Goal: Information Seeking & Learning: Understand process/instructions

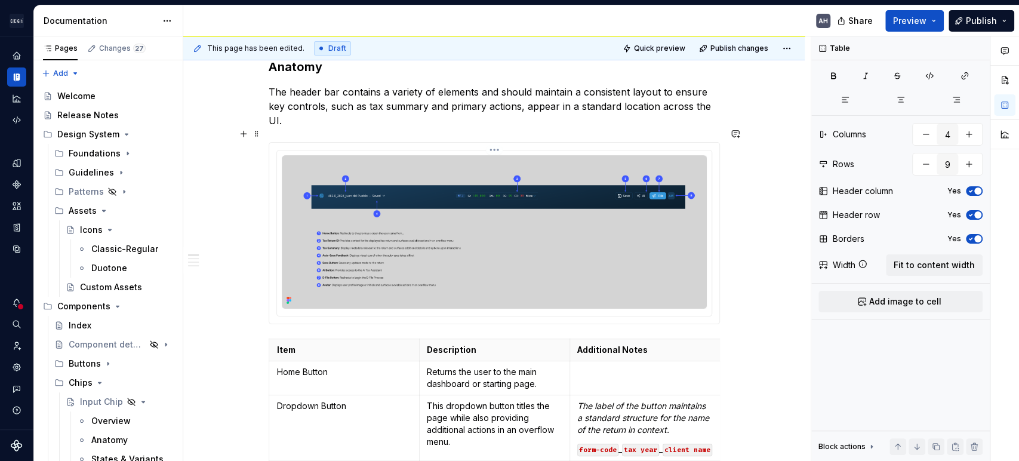
scroll to position [129, 0]
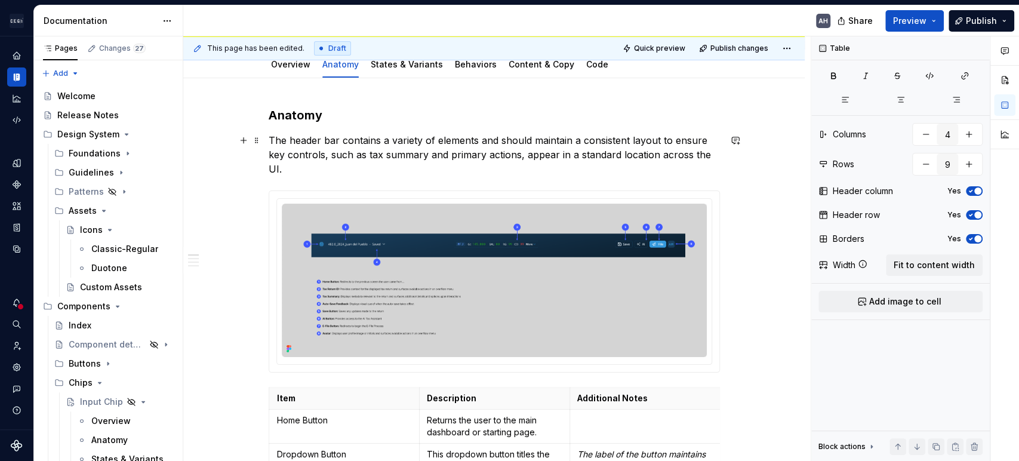
click at [387, 140] on p "The header bar contains a variety of elements and should maintain a consistent …" at bounding box center [494, 154] width 451 height 43
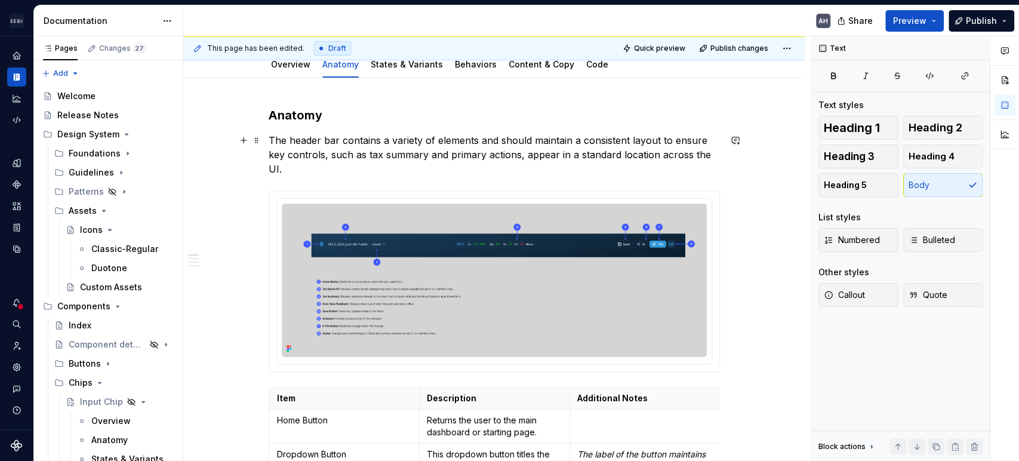
click at [517, 142] on p "The header bar contains a variety of elements and should maintain a consistent …" at bounding box center [494, 154] width 451 height 43
click at [489, 143] on p "The header bar contains a variety of elements and should maintain a consistent …" at bounding box center [494, 154] width 451 height 43
click at [368, 142] on p "The header bar contains a variety of elements and should maintain a consistent …" at bounding box center [494, 154] width 451 height 43
click at [593, 142] on p "The header bar contains a variety of elements and should maintain a consistent …" at bounding box center [494, 154] width 451 height 43
click at [679, 140] on p "The header bar contains a variety of elements and should maintain a consistent …" at bounding box center [494, 154] width 451 height 43
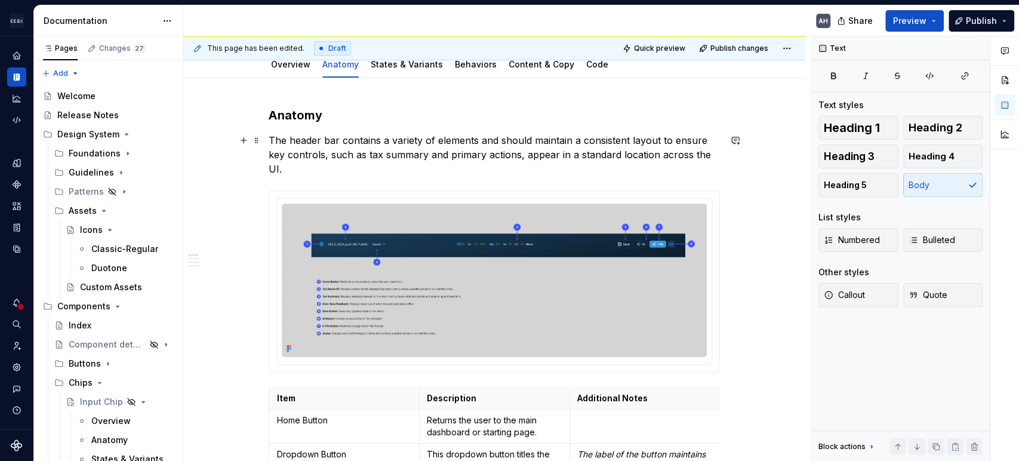
click at [323, 159] on p "The header bar contains a variety of elements and should maintain a consistent …" at bounding box center [494, 154] width 451 height 43
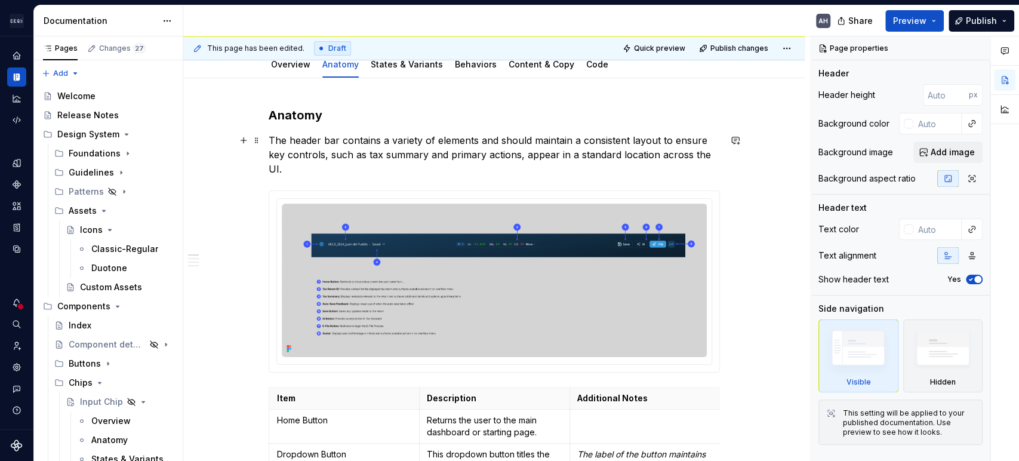
type textarea "*"
click at [363, 153] on p "The header bar contains a variety of elements and should maintain a consistent …" at bounding box center [494, 154] width 451 height 43
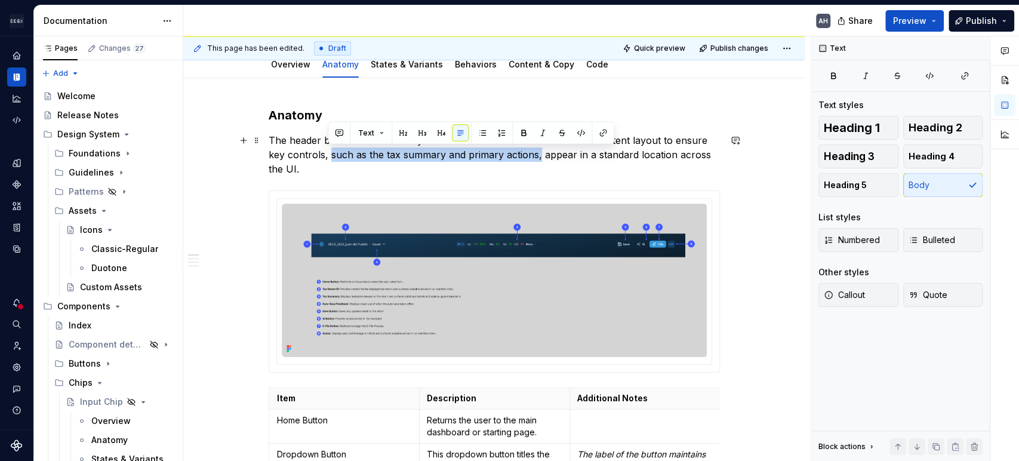
drag, startPoint x: 329, startPoint y: 155, endPoint x: 535, endPoint y: 154, distance: 206.0
click at [535, 154] on p "The header bar contains a variety of elements and should maintain a consistent …" at bounding box center [494, 154] width 451 height 43
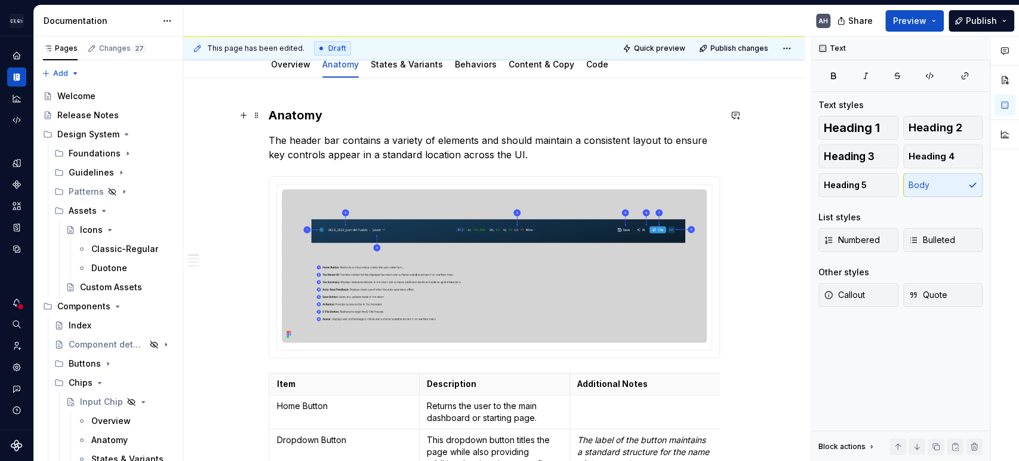
click at [303, 114] on h3 "Anatomy" at bounding box center [494, 115] width 451 height 17
click at [334, 114] on h3 "Anatomy" at bounding box center [494, 115] width 451 height 17
click at [275, 142] on p "The header bar contains a variety of elements and should maintain a consistent …" at bounding box center [494, 147] width 451 height 29
click at [382, 142] on p "The header bar contains a variety of elements and should maintain a consistent …" at bounding box center [494, 147] width 451 height 29
click at [501, 145] on p "The header bar contains a variety of elements and should maintain a consistent …" at bounding box center [494, 147] width 451 height 29
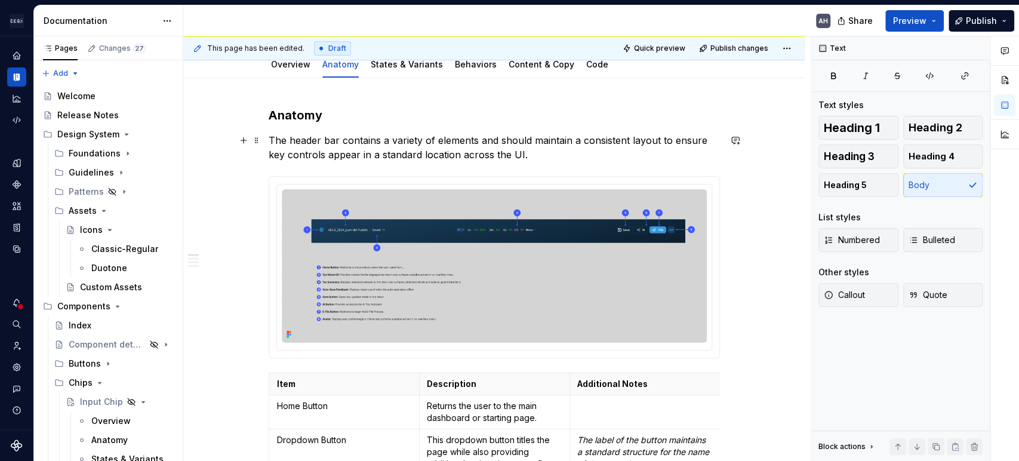
click at [584, 139] on p "The header bar contains a variety of elements and should maintain a consistent …" at bounding box center [494, 147] width 451 height 29
click at [664, 142] on p "The header bar contains a variety of elements and should maintain a consistent …" at bounding box center [494, 147] width 451 height 29
click at [303, 156] on p "The header bar contains a variety of elements and should maintain a consistent …" at bounding box center [494, 147] width 451 height 29
click at [365, 161] on p "The header bar contains a variety of elements and should maintain a consistent …" at bounding box center [494, 147] width 451 height 29
click at [533, 158] on p "The header bar contains a variety of elements and should maintain a consistent …" at bounding box center [494, 147] width 451 height 29
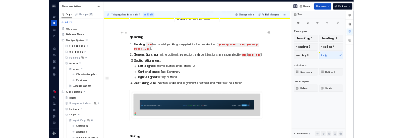
scroll to position [792, 0]
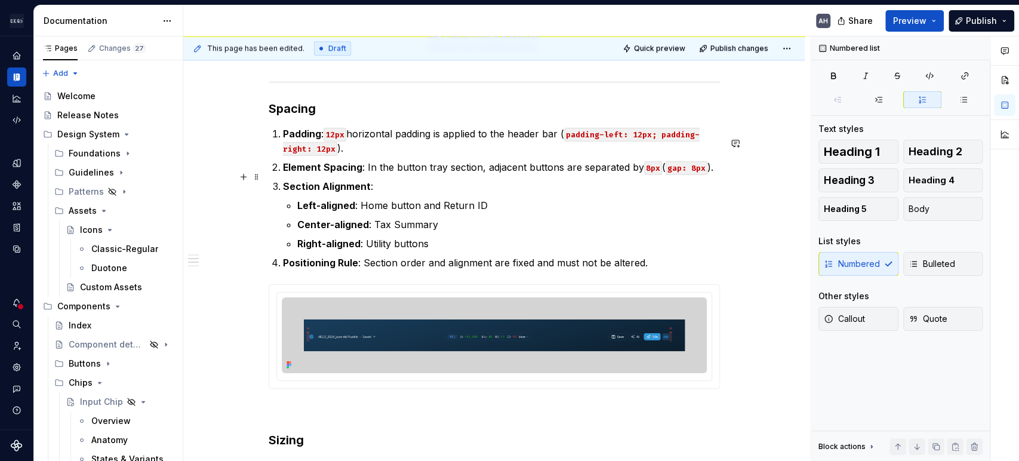
click at [417, 174] on p "Element Spacing : In the button tray section, adjacent buttons are separated by…" at bounding box center [501, 167] width 437 height 14
click at [482, 174] on p "Element Spacing : In the button tray section, adjacent buttons are separated by…" at bounding box center [501, 167] width 437 height 14
drag, startPoint x: 479, startPoint y: 177, endPoint x: 387, endPoint y: 174, distance: 92.0
click at [387, 174] on p "Element Spacing : In the button tray section, adjacent buttons are separated by…" at bounding box center [501, 167] width 437 height 14
click at [407, 174] on p "Element Spacing : In the button tray section, adjacent buttons are separated by…" at bounding box center [501, 167] width 437 height 14
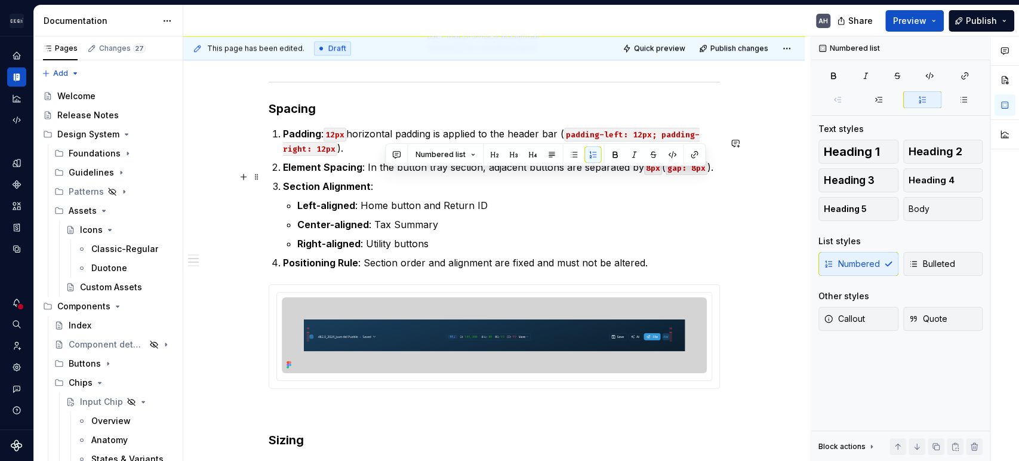
click at [407, 174] on p "Element Spacing : In the button tray section, adjacent buttons are separated by…" at bounding box center [501, 167] width 437 height 14
drag, startPoint x: 442, startPoint y: 176, endPoint x: 393, endPoint y: 176, distance: 48.4
click at [393, 174] on p "Element Spacing : In the button tray section, adjacent buttons are separated by…" at bounding box center [501, 167] width 437 height 14
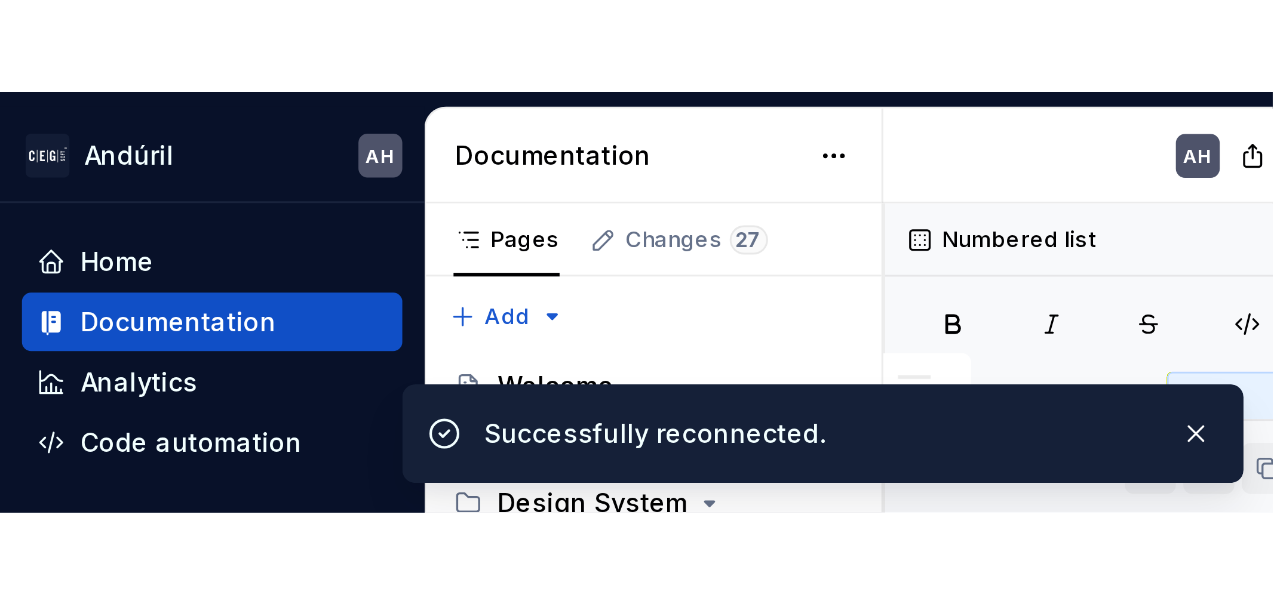
scroll to position [806, 0]
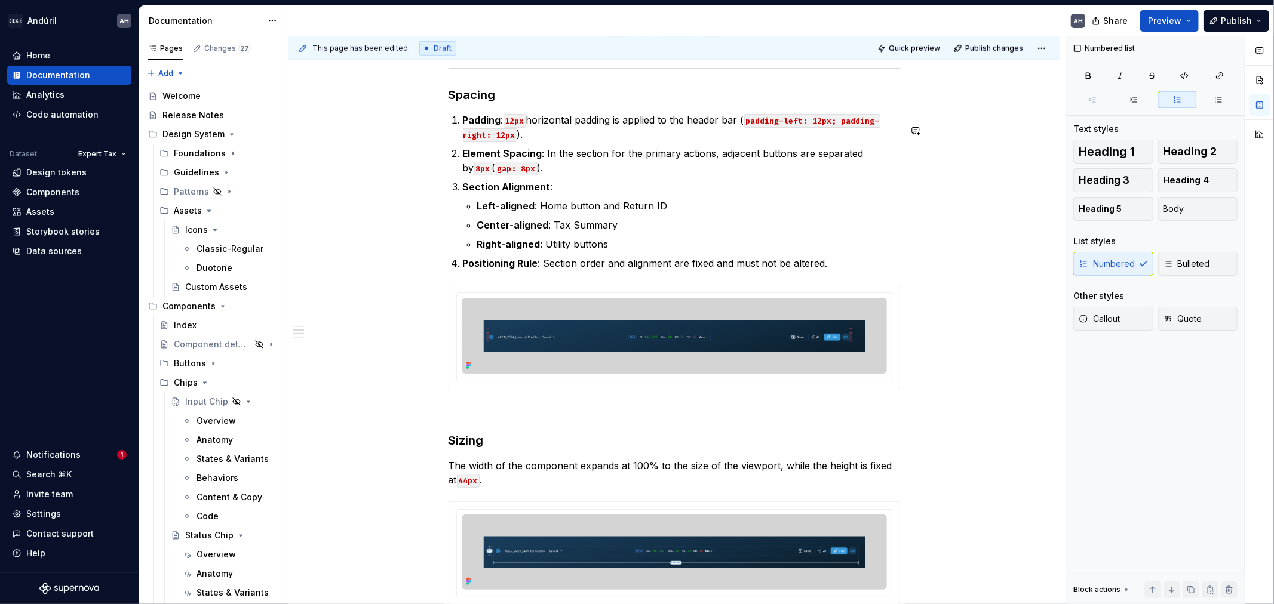
click at [582, 270] on p "Positioning Rule : Section order and alignment are fixed and must not be altere…" at bounding box center [681, 263] width 437 height 14
click at [596, 270] on p "Positioning Rule : Section order and alignment are fixed and must not be altere…" at bounding box center [681, 263] width 437 height 14
click at [661, 270] on p "Positioning Rule : Section order and alignment are fixed and must not be altere…" at bounding box center [681, 263] width 437 height 14
click at [830, 270] on p "Positioning Rule : Section order and alignment are fixed and must not be altere…" at bounding box center [681, 263] width 437 height 14
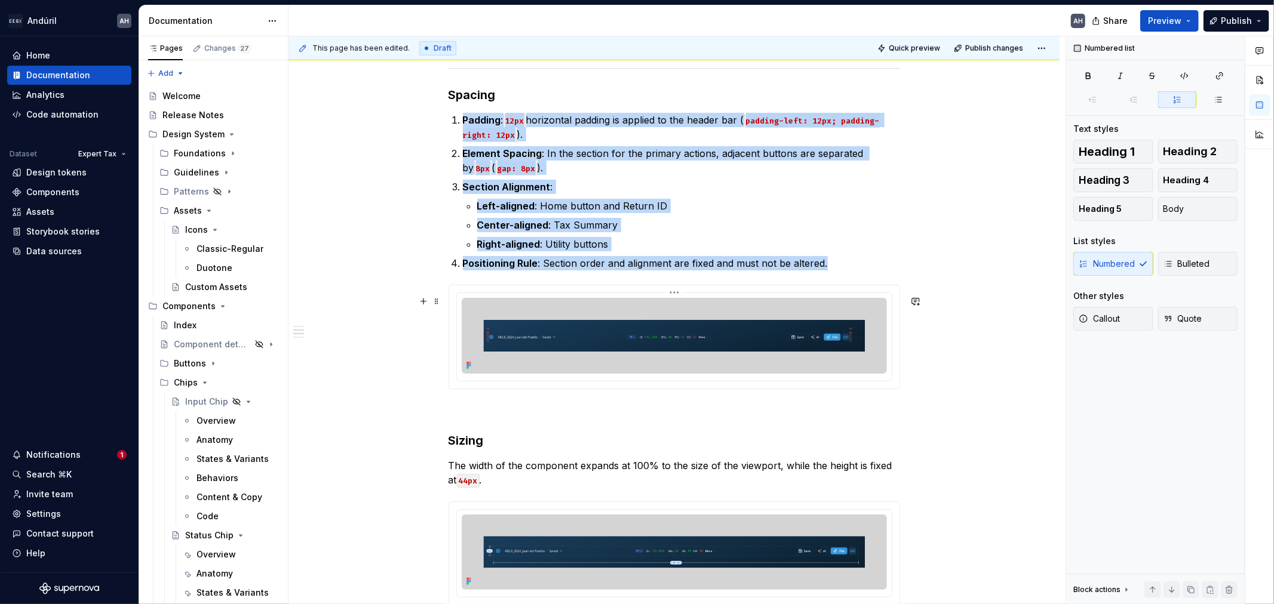
click at [625, 370] on img at bounding box center [674, 336] width 425 height 76
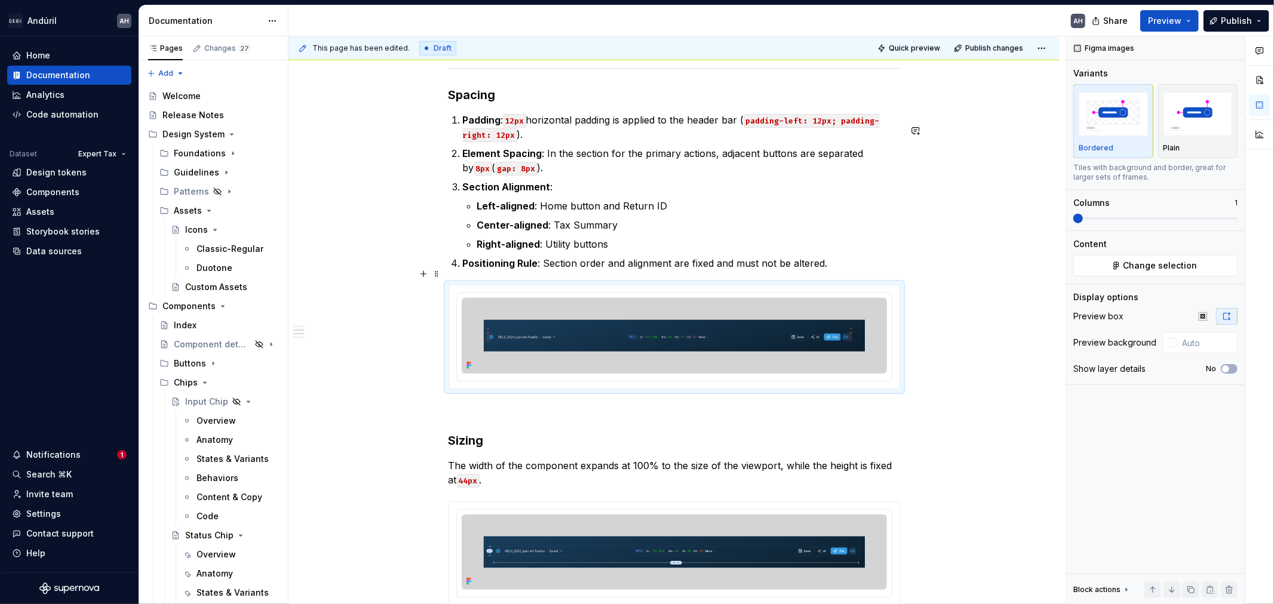
click at [479, 269] on strong "Positioning Rule" at bounding box center [500, 263] width 75 height 12
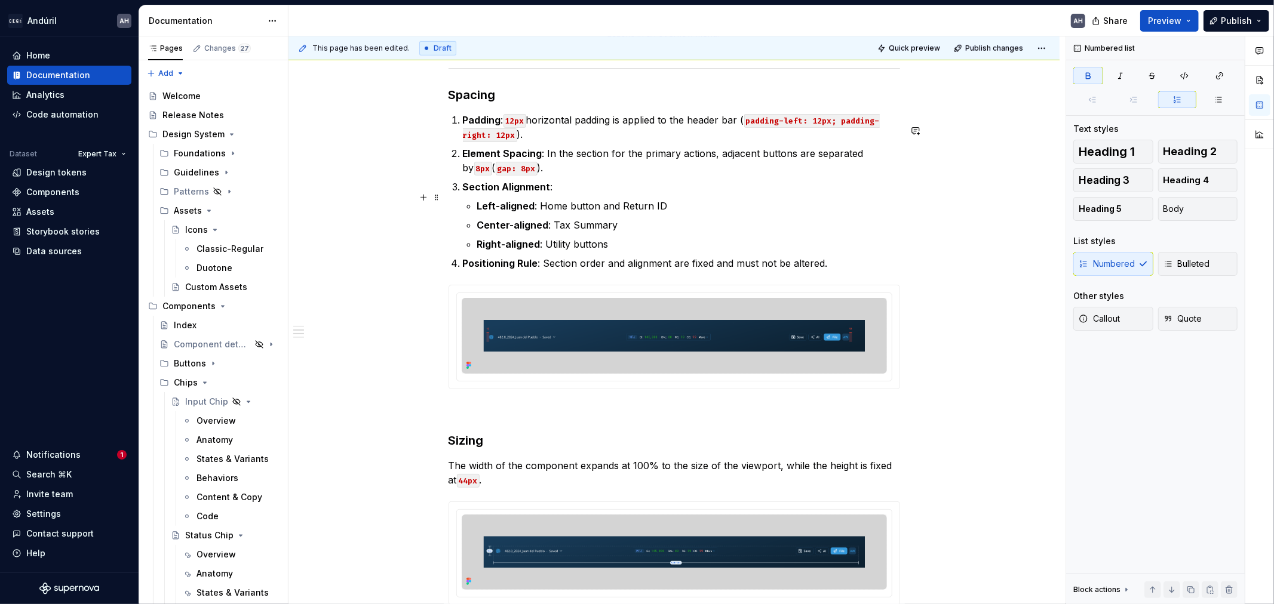
click at [521, 193] on strong "Section Alignment" at bounding box center [507, 187] width 88 height 12
click at [519, 212] on strong "Left-aligned" at bounding box center [506, 206] width 58 height 12
click at [675, 213] on p "Left-aligned : Home button and Return ID" at bounding box center [688, 206] width 423 height 14
click at [528, 232] on p "Center-aligned : Tax Summary" at bounding box center [688, 225] width 423 height 14
click at [623, 232] on p "Center-aligned : Tax Summary" at bounding box center [688, 225] width 423 height 14
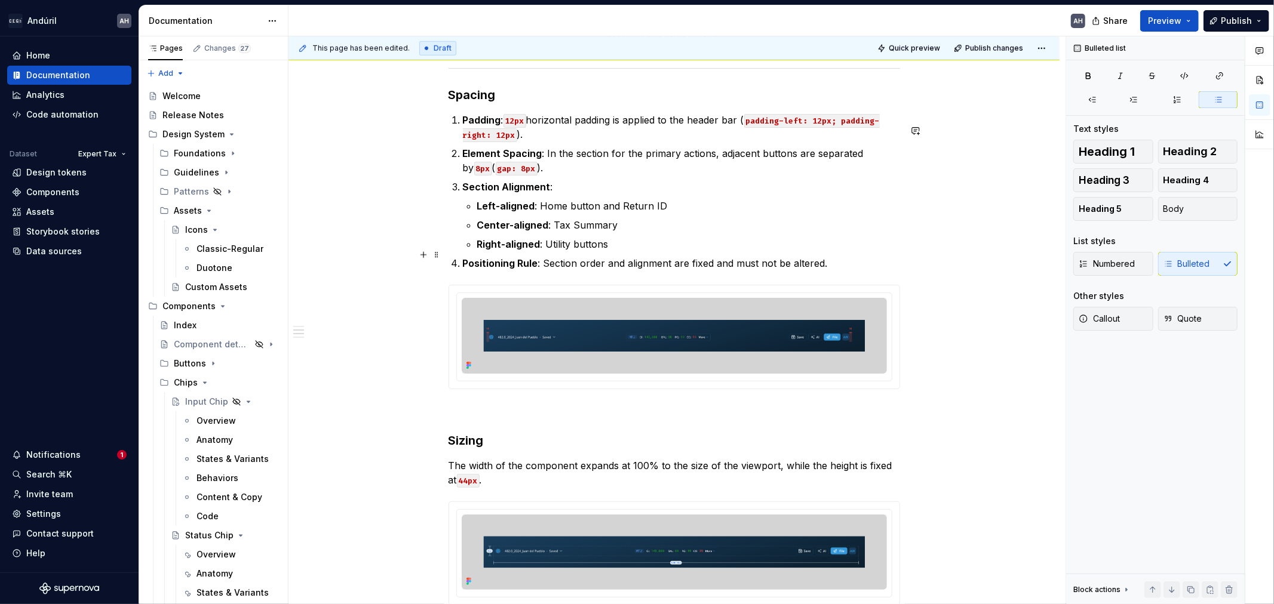
click at [521, 250] on strong "Right-aligned" at bounding box center [508, 244] width 63 height 12
click at [645, 251] on p "Right-aligned : Utility buttons" at bounding box center [688, 244] width 423 height 14
click at [549, 194] on p "Section Alignment :" at bounding box center [681, 187] width 437 height 14
click at [592, 251] on p "Right-aligned : Utility buttons" at bounding box center [688, 244] width 423 height 14
click at [554, 251] on p "Right-aligned : Utility buttons" at bounding box center [688, 244] width 423 height 14
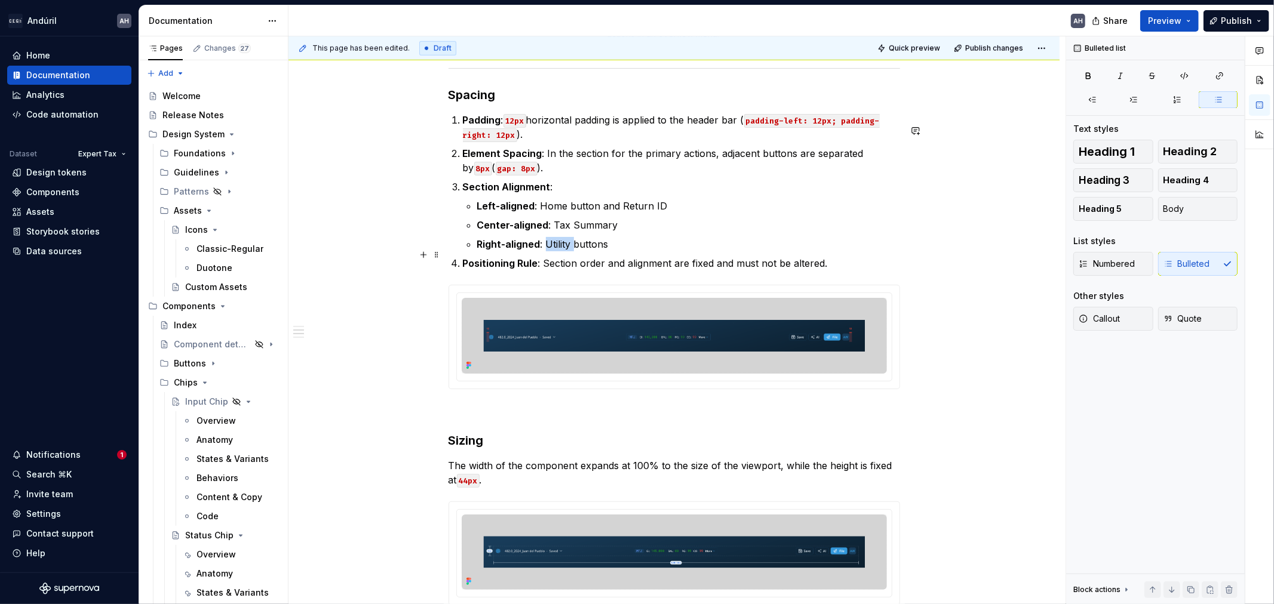
click at [554, 251] on p "Right-aligned : Utility buttons" at bounding box center [688, 244] width 423 height 14
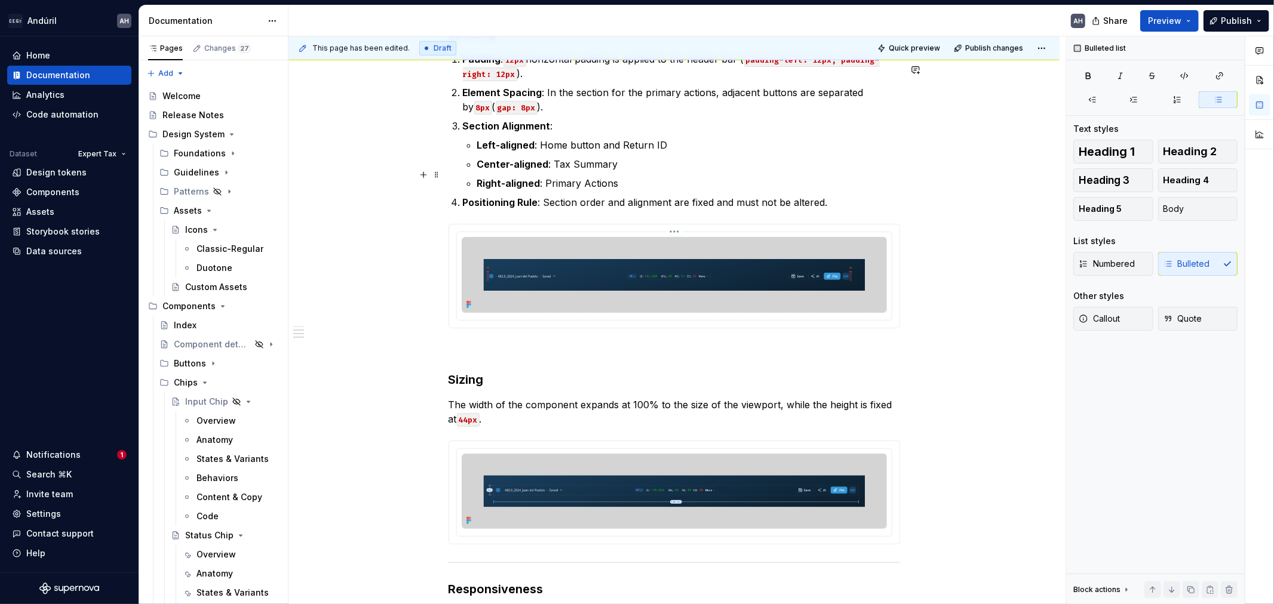
scroll to position [872, 0]
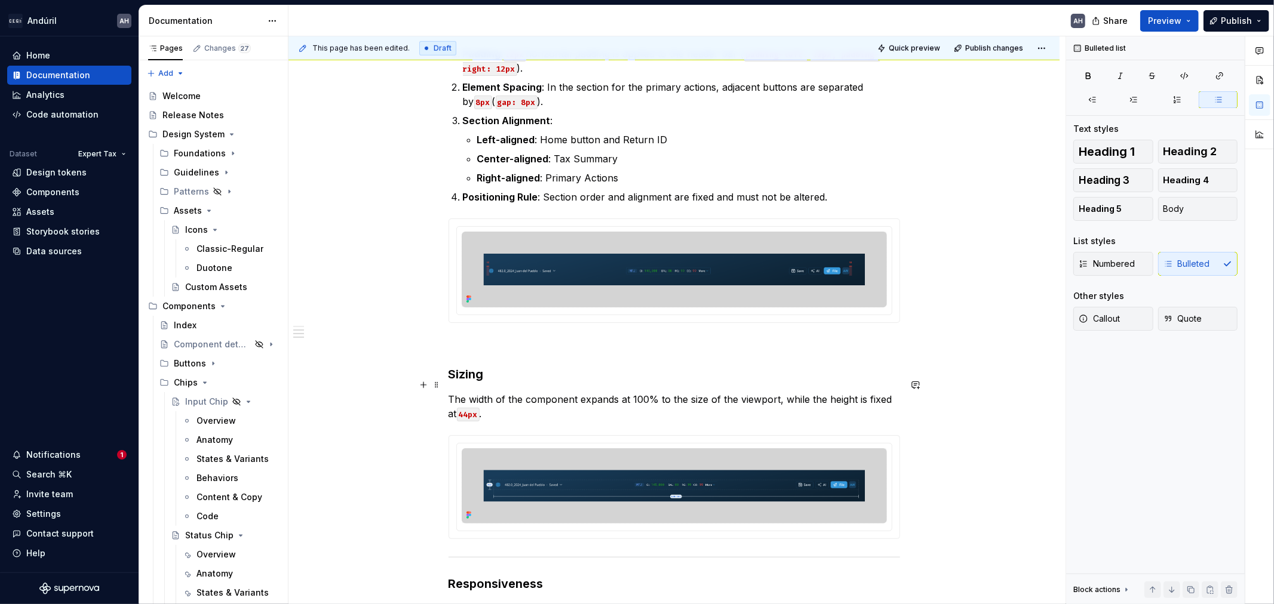
click at [517, 362] on div "Anatomy The header bar contains a variety of elements and should maintain a con…" at bounding box center [673, 23] width 451 height 1321
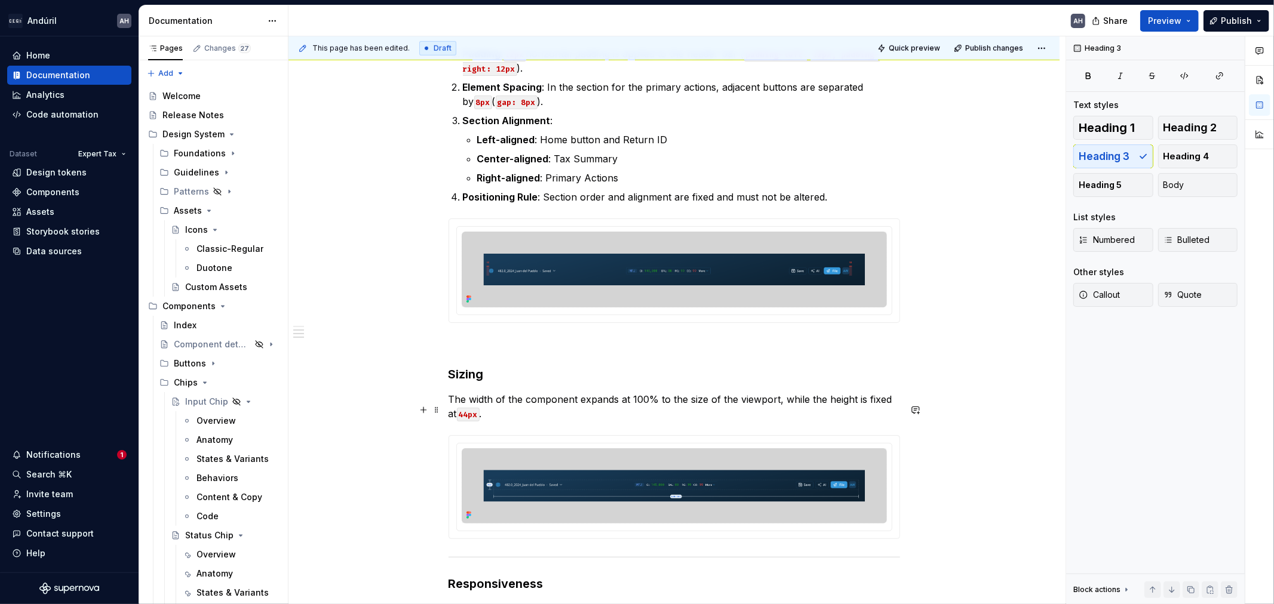
click at [508, 418] on p "The width of the component expands at 100% to the size of the viewport, while t…" at bounding box center [673, 406] width 451 height 29
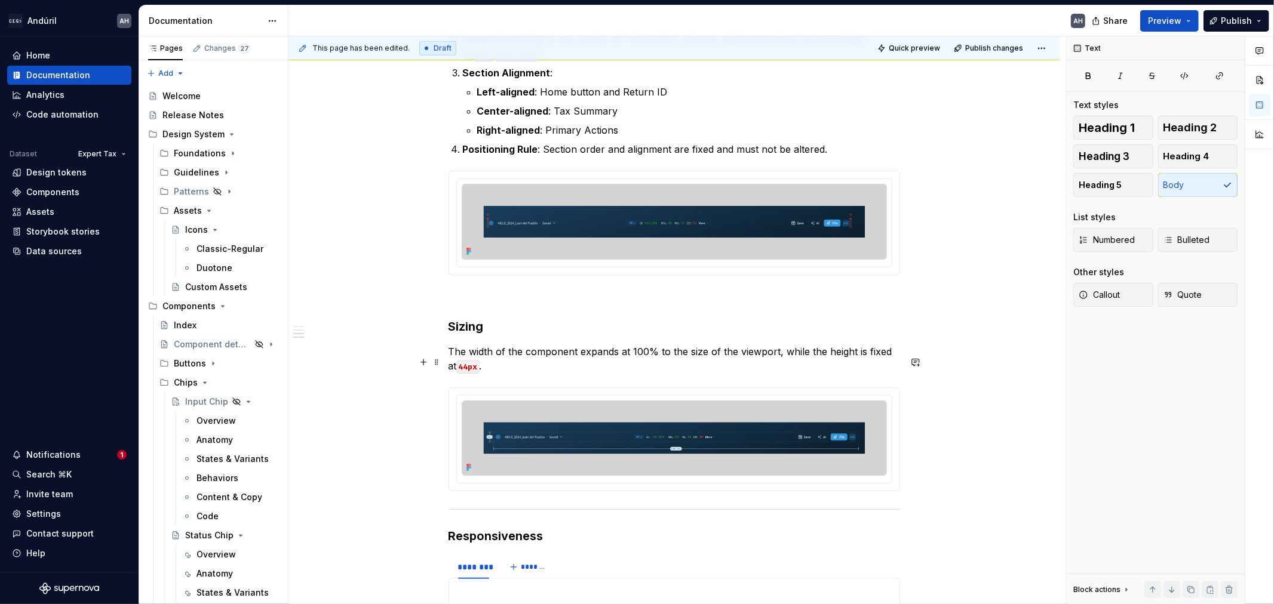
scroll to position [939, 0]
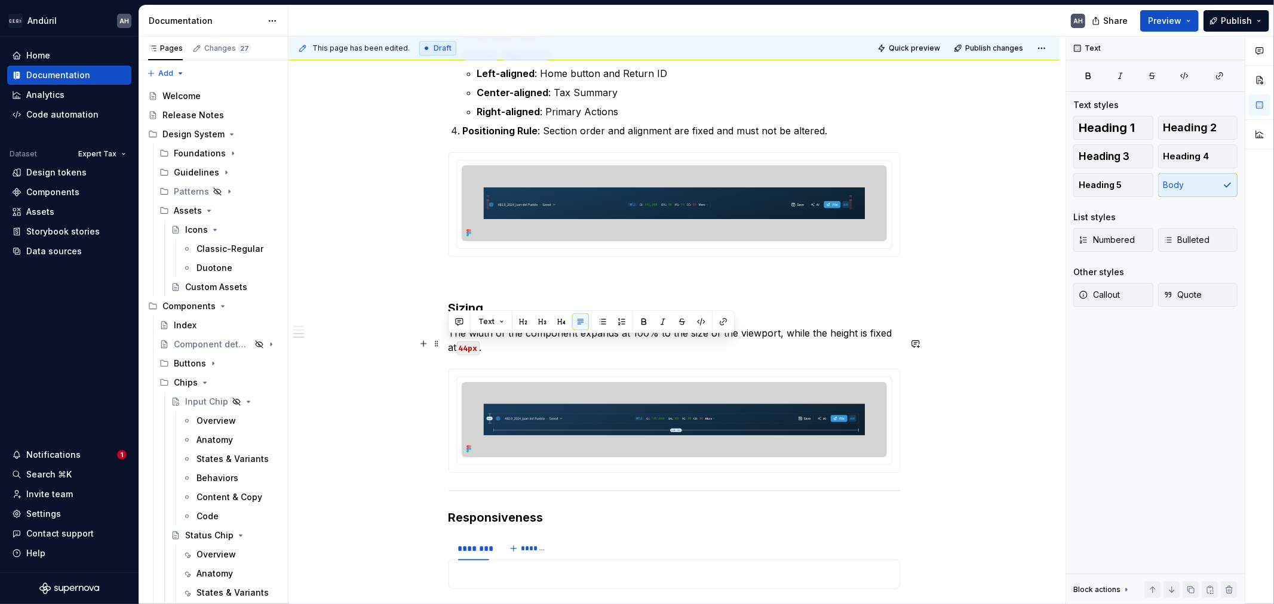
drag, startPoint x: 667, startPoint y: 353, endPoint x: 445, endPoint y: 341, distance: 221.9
click at [445, 341] on div "Anatomy The header bar contains a variety of elements and should maintain a con…" at bounding box center [673, 41] width 771 height 1545
copy p "The width of the component expands at 100% to the size of the viewport, while t…"
click at [502, 355] on p "The width of the component expands at 100% to the size of the viewport, while t…" at bounding box center [673, 340] width 451 height 29
drag, startPoint x: 502, startPoint y: 357, endPoint x: 448, endPoint y: 345, distance: 55.2
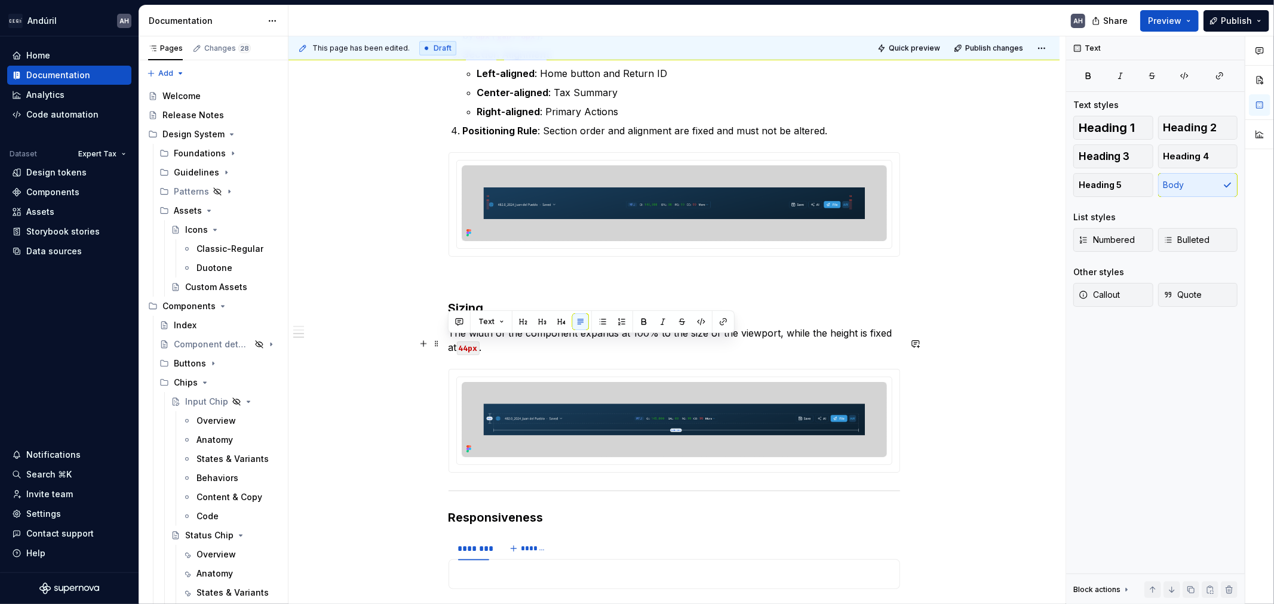
click at [448, 345] on p "The width of the component expands at 100% to the size of the viewport, while t…" at bounding box center [673, 340] width 451 height 29
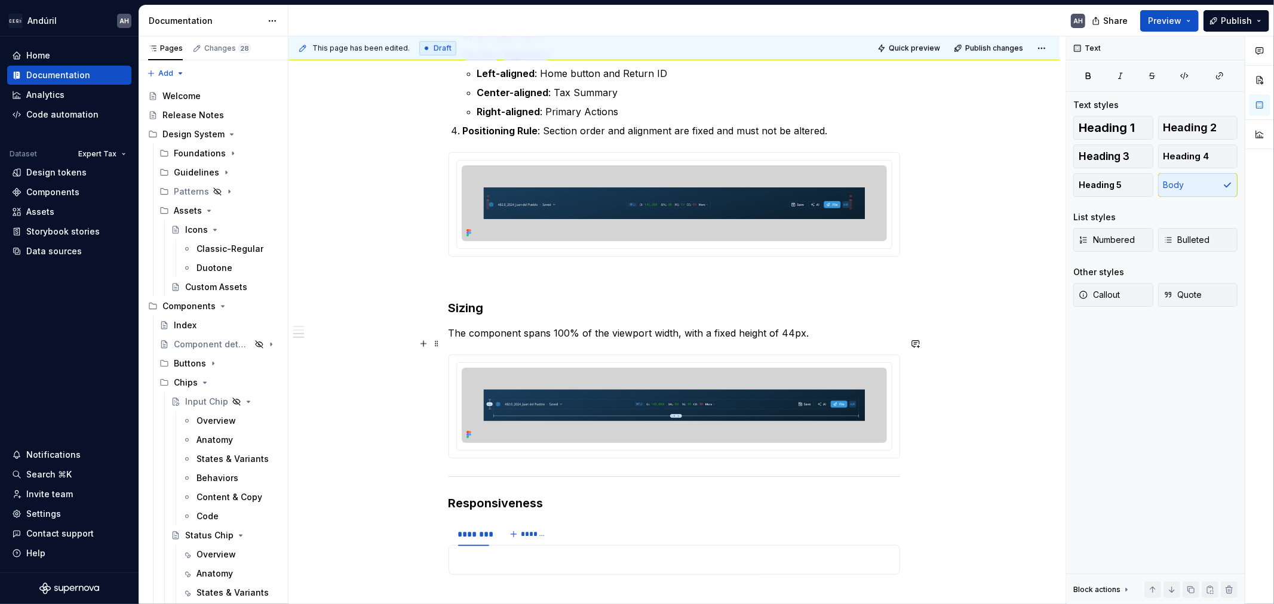
click at [708, 340] on p "The component spans 100% of the viewport width, with a fixed height of 44px." at bounding box center [673, 333] width 451 height 14
click at [808, 340] on p "The component spans 100% of the viewport width, with a fixed height of 44px." at bounding box center [673, 333] width 451 height 14
drag, startPoint x: 801, startPoint y: 344, endPoint x: 780, endPoint y: 343, distance: 20.9
click at [780, 340] on p "The component spans 100% of the viewport width, with a fixed height of 44px." at bounding box center [673, 333] width 451 height 14
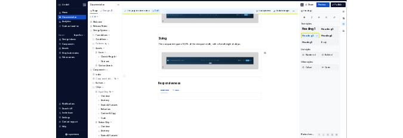
scroll to position [1143, 0]
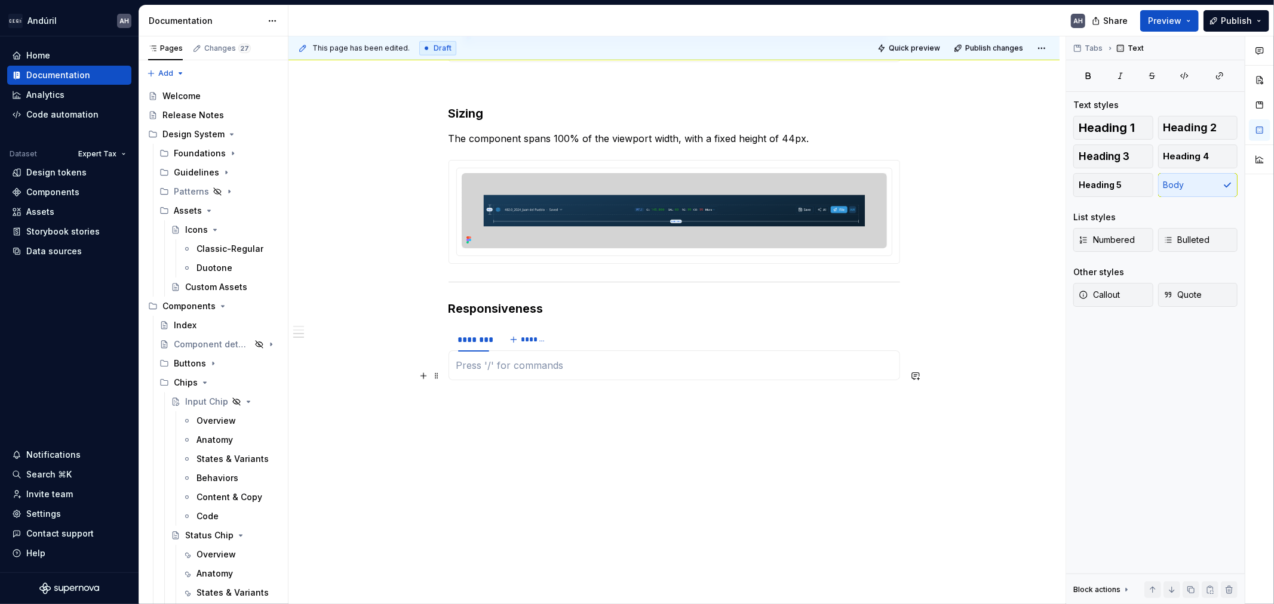
click at [559, 371] on p at bounding box center [674, 365] width 436 height 14
click at [527, 349] on div "******** *******" at bounding box center [500, 340] width 104 height 24
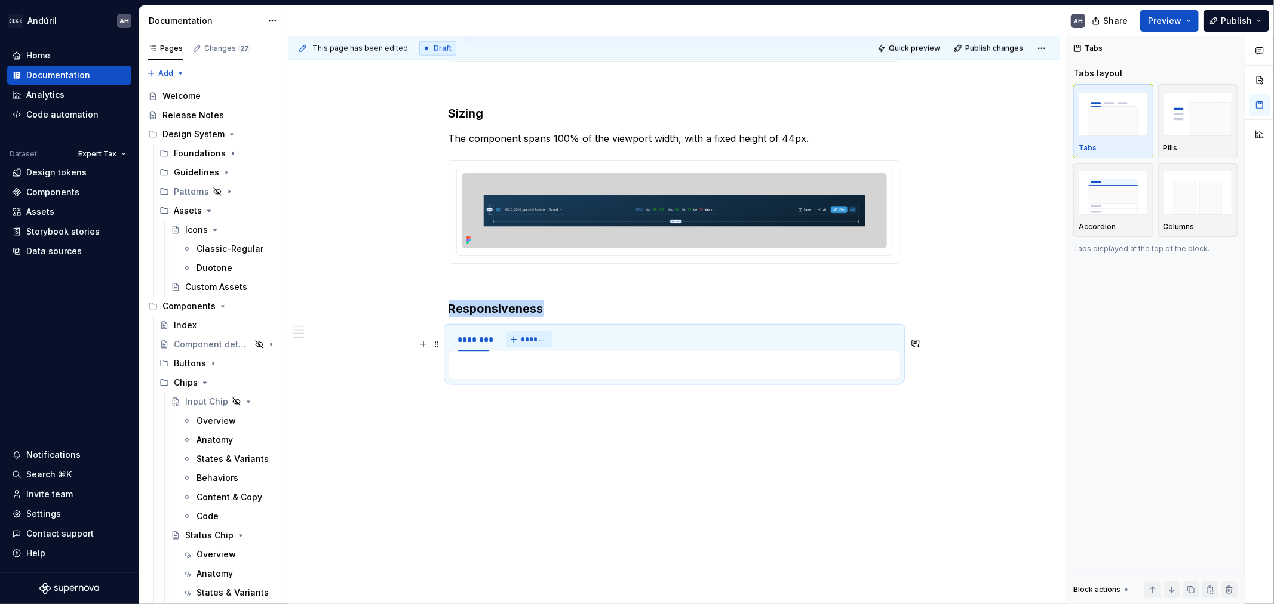
click at [529, 339] on span "*******" at bounding box center [534, 340] width 27 height 10
click at [472, 337] on div "********" at bounding box center [473, 340] width 31 height 12
click at [528, 362] on p at bounding box center [674, 365] width 436 height 14
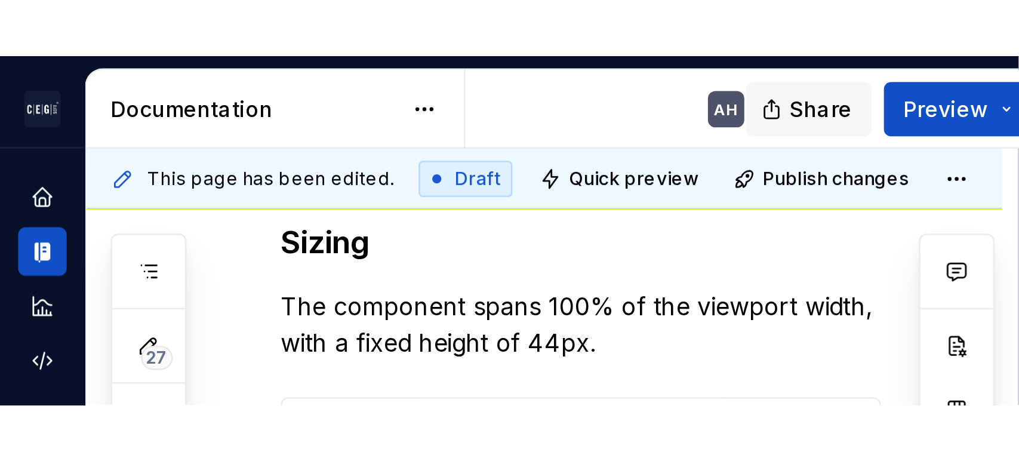
scroll to position [0, 21]
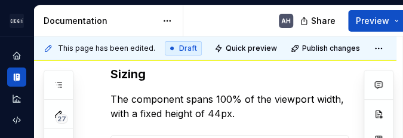
type textarea "*"
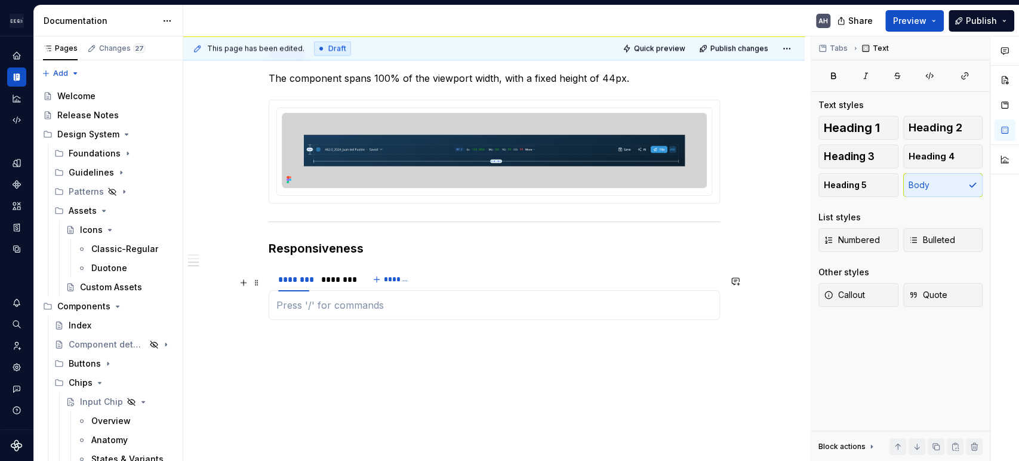
scroll to position [1241, 0]
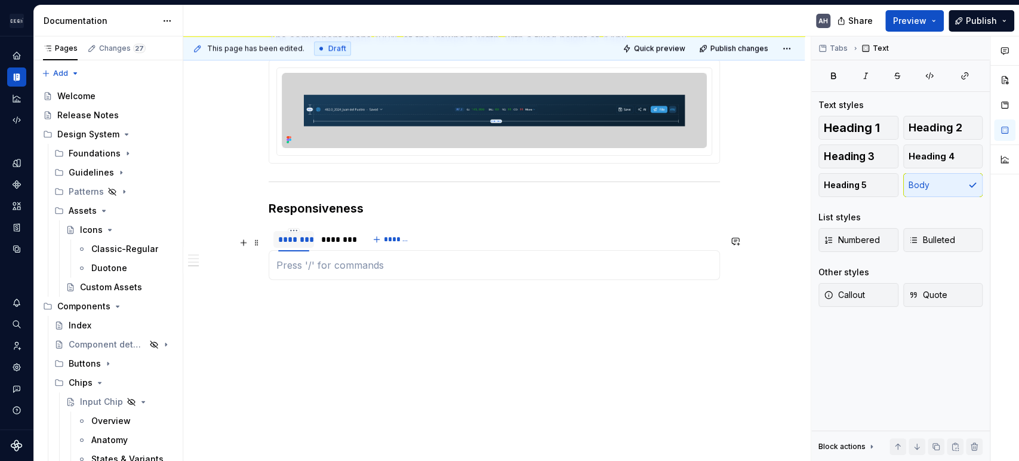
click at [283, 238] on div "********" at bounding box center [293, 239] width 31 height 12
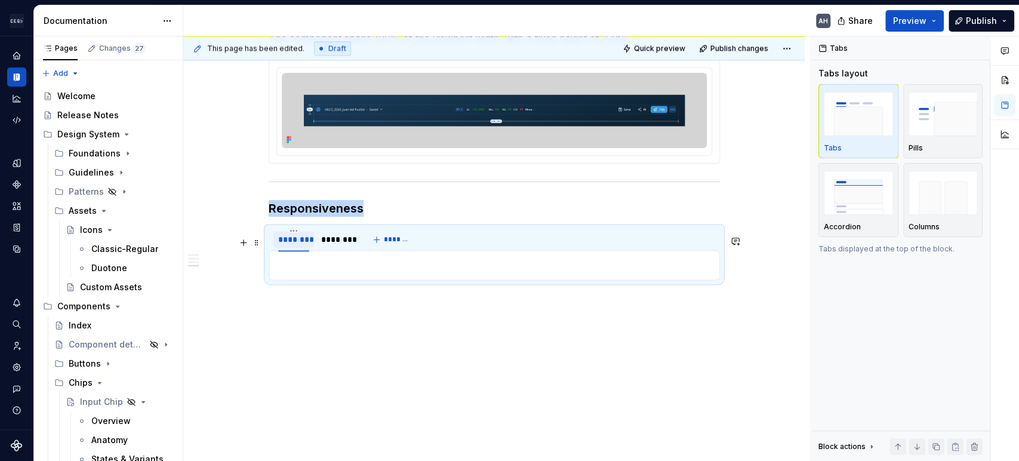
click at [283, 238] on div "********" at bounding box center [293, 239] width 31 height 12
type input "**********"
click at [363, 242] on div "********" at bounding box center [361, 239] width 31 height 12
click at [363, 241] on div "********" at bounding box center [361, 239] width 31 height 12
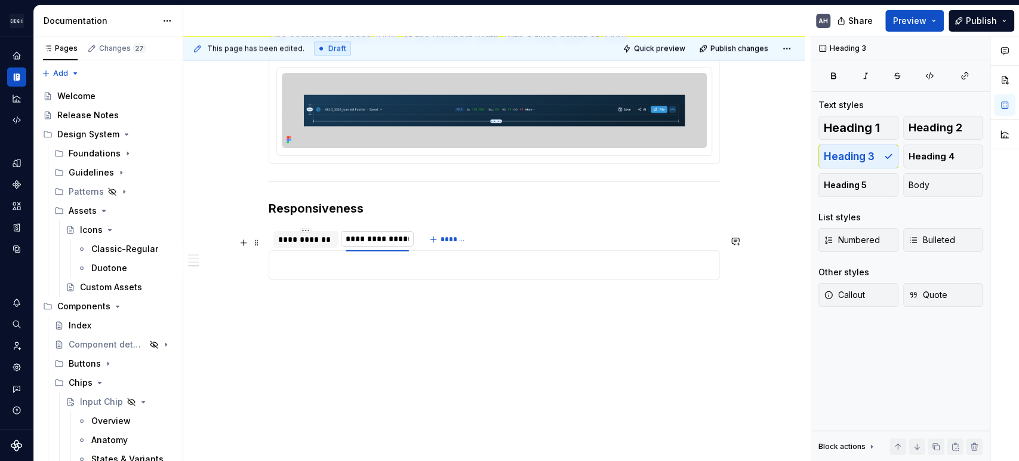
type input "**********"
click at [377, 164] on div at bounding box center [494, 112] width 451 height 104
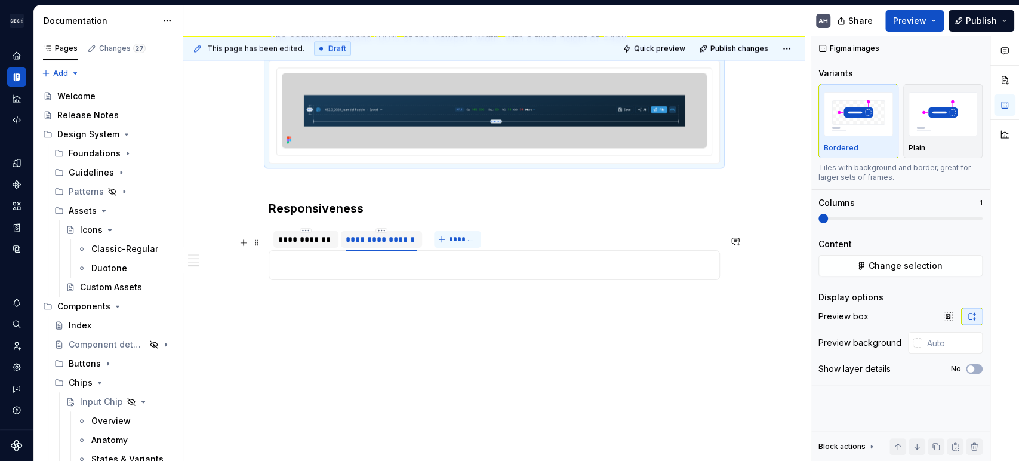
click at [458, 241] on span "*******" at bounding box center [462, 240] width 27 height 10
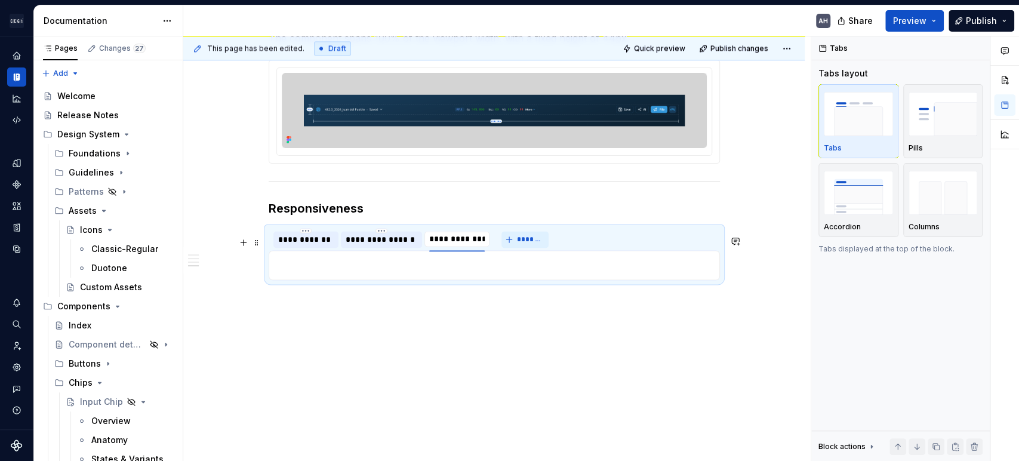
type input "**********"
click at [537, 230] on div "**********" at bounding box center [417, 240] width 296 height 24
click at [537, 245] on button "*******" at bounding box center [540, 239] width 47 height 17
type input "**********"
click at [552, 246] on div "**********" at bounding box center [540, 239] width 66 height 17
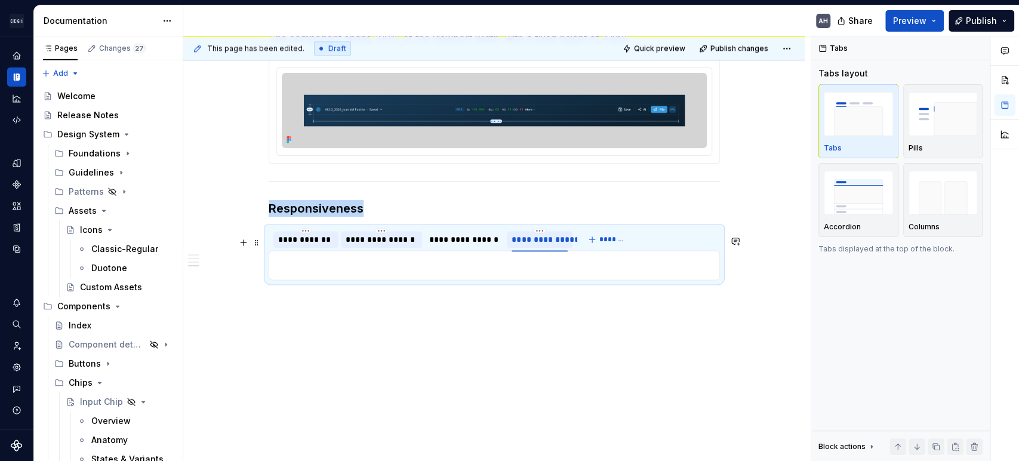
click at [552, 245] on div "**********" at bounding box center [540, 239] width 56 height 12
type input "**********"
click at [118, 176] on icon "Page tree" at bounding box center [121, 173] width 10 height 10
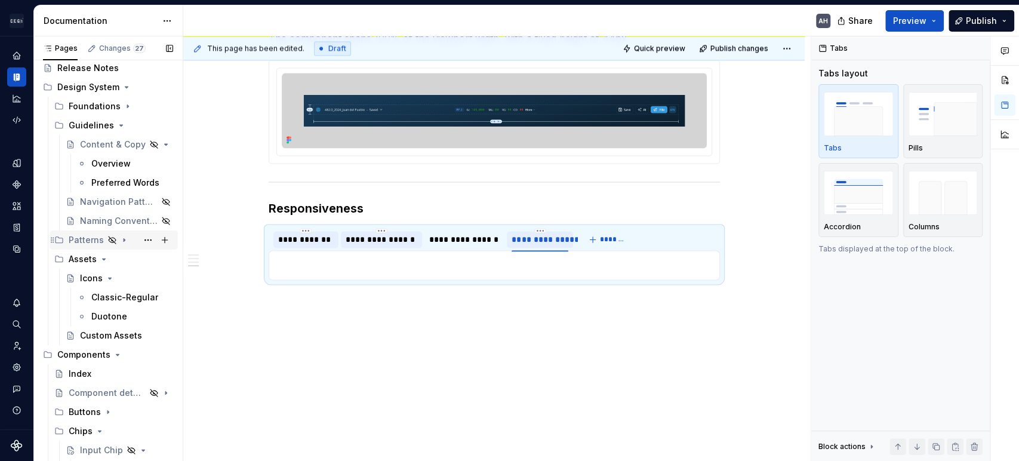
scroll to position [66, 0]
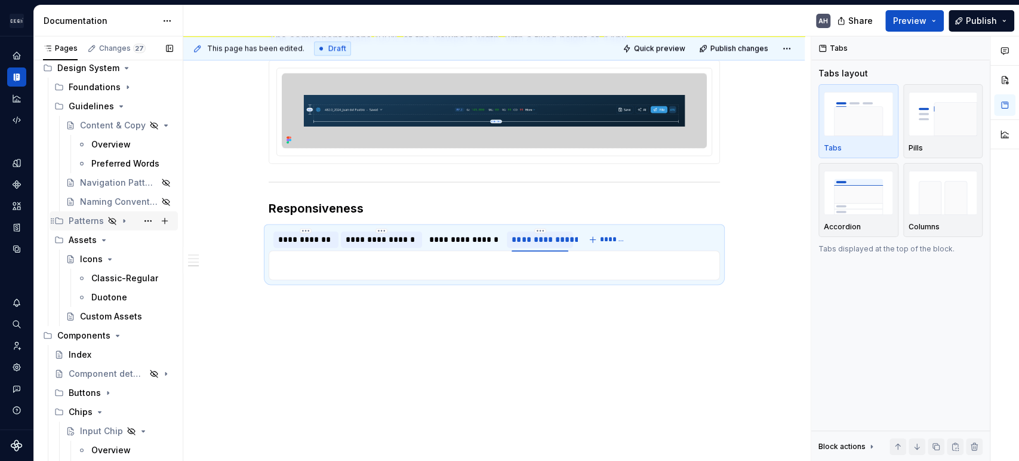
click at [119, 222] on icon "Page tree" at bounding box center [124, 221] width 10 height 10
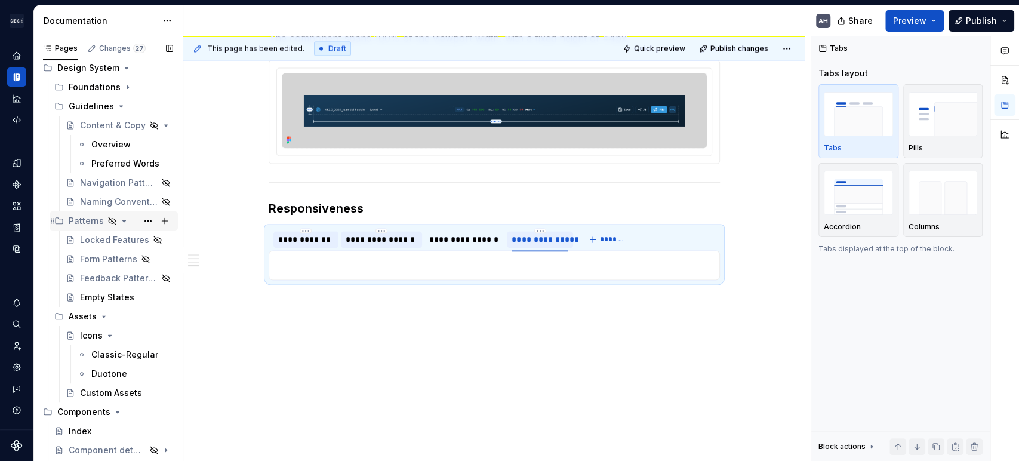
click at [119, 220] on icon "Page tree" at bounding box center [124, 221] width 10 height 10
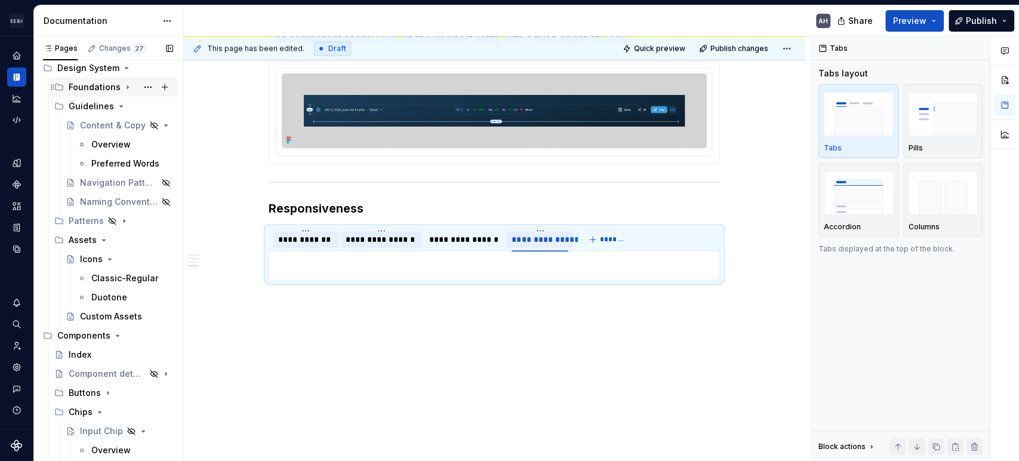
click at [127, 86] on icon "Page tree" at bounding box center [127, 87] width 1 height 3
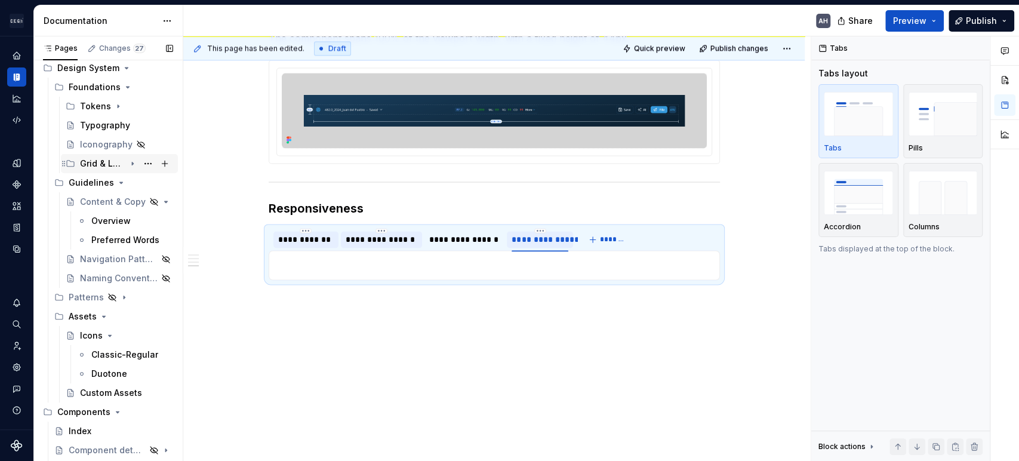
click at [128, 165] on icon "Page tree" at bounding box center [133, 164] width 10 height 10
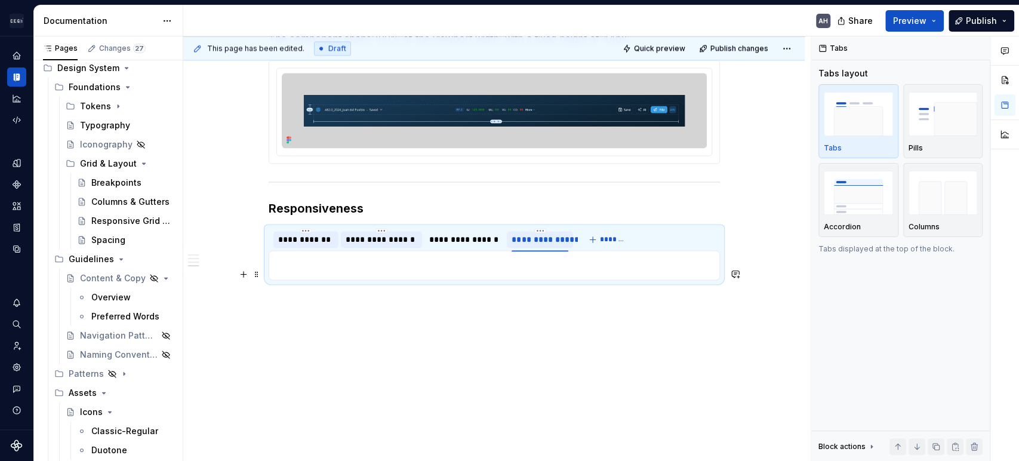
click at [424, 265] on p at bounding box center [494, 265] width 436 height 14
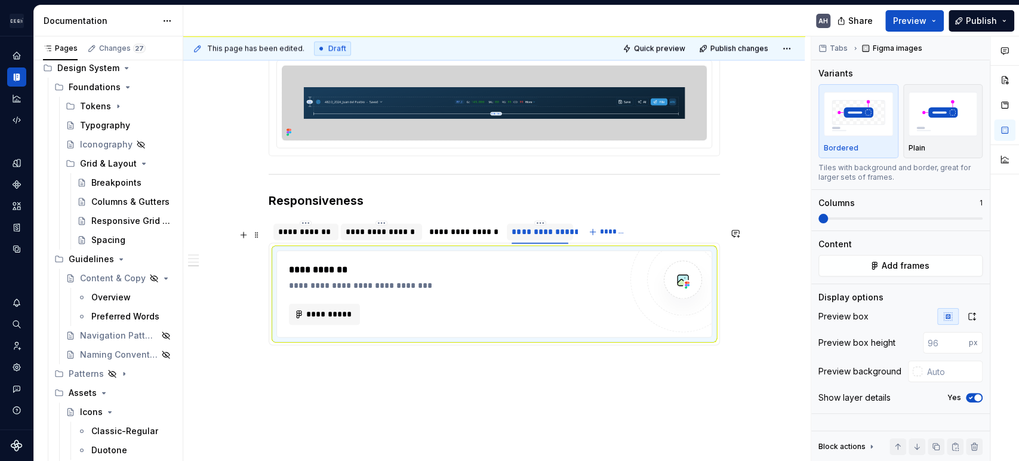
click at [401, 238] on div "**********" at bounding box center [382, 232] width 72 height 12
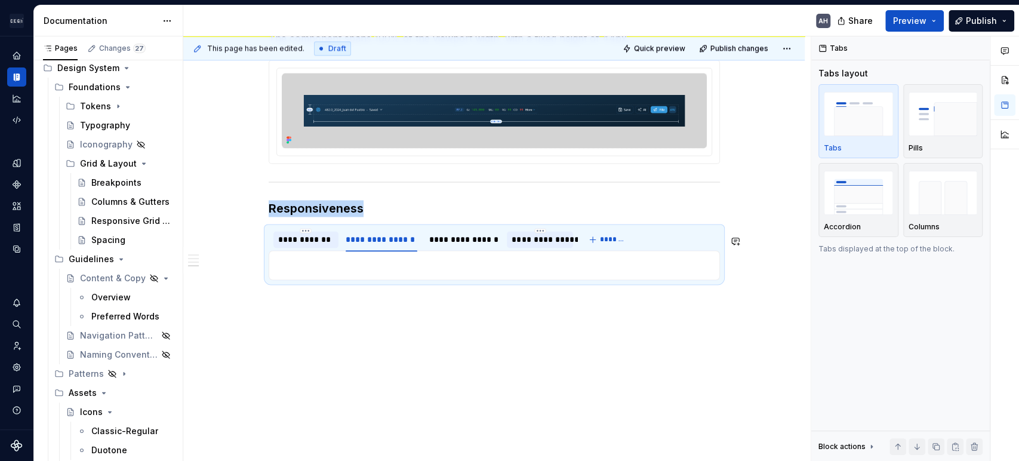
click at [406, 276] on div "**********" at bounding box center [494, 265] width 451 height 30
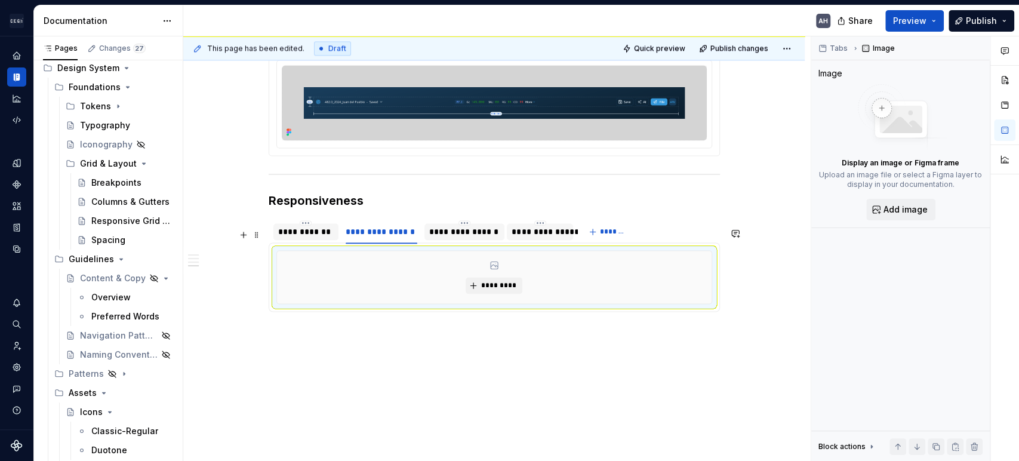
click at [453, 238] on div "**********" at bounding box center [464, 232] width 71 height 12
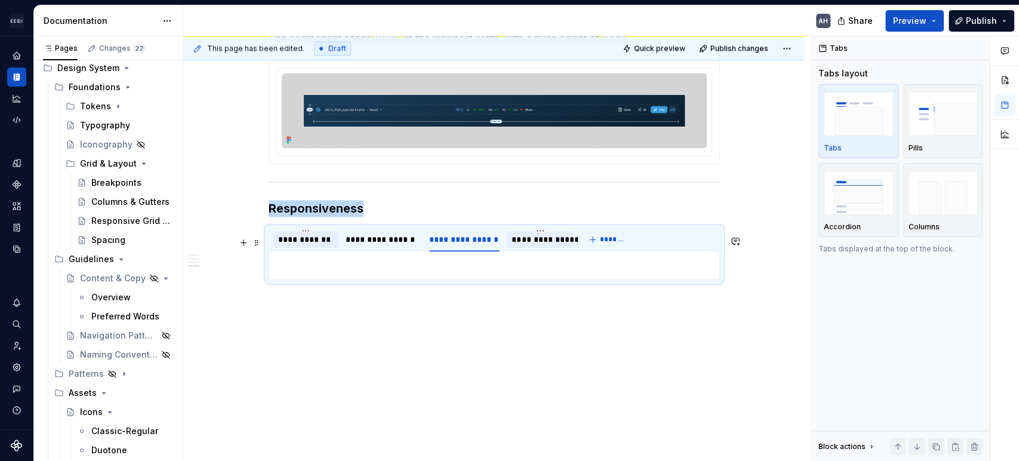
click at [291, 242] on div "**********" at bounding box center [306, 239] width 56 height 12
click at [350, 276] on div "**********" at bounding box center [494, 265] width 451 height 30
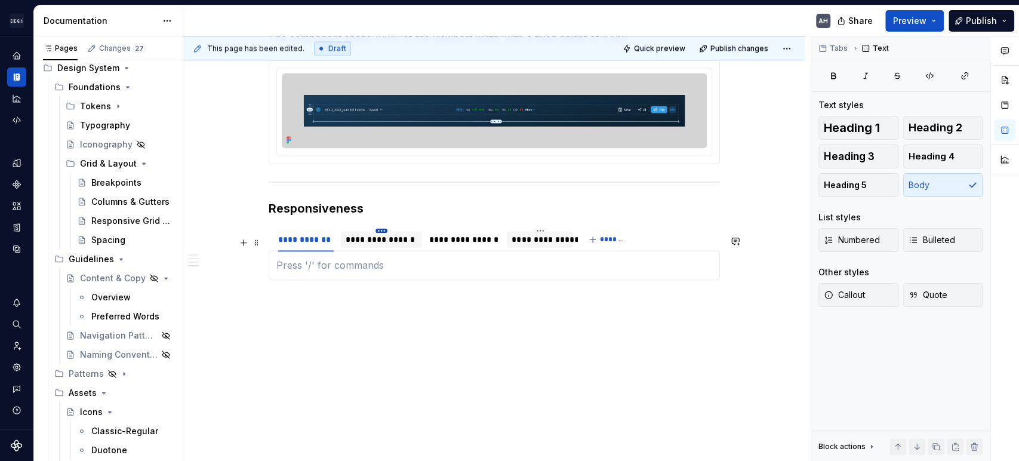
click at [385, 233] on html "Andúril AH Dataset Expert Tax Documentation AH Share Preview Publish Pages Chan…" at bounding box center [509, 230] width 1019 height 461
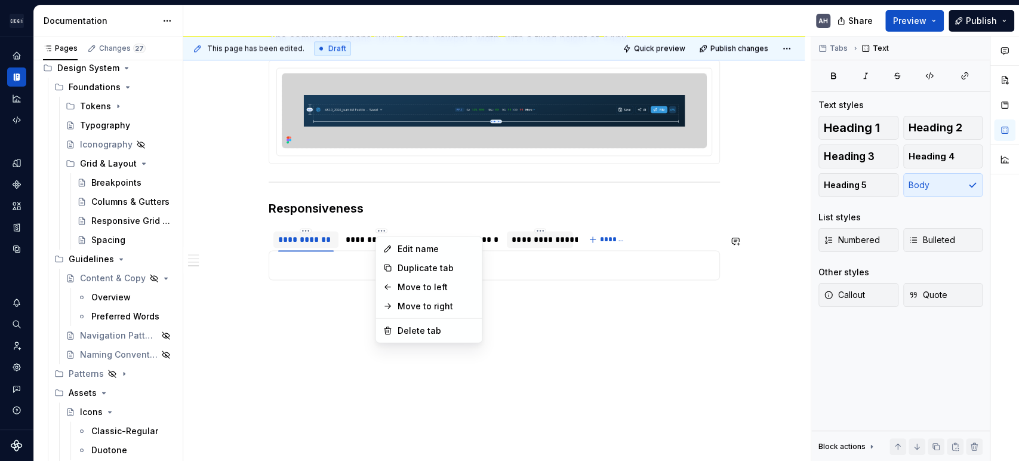
click at [316, 246] on html "Andúril AH Dataset Expert Tax Documentation AH Share Preview Publish Pages Chan…" at bounding box center [509, 230] width 1019 height 461
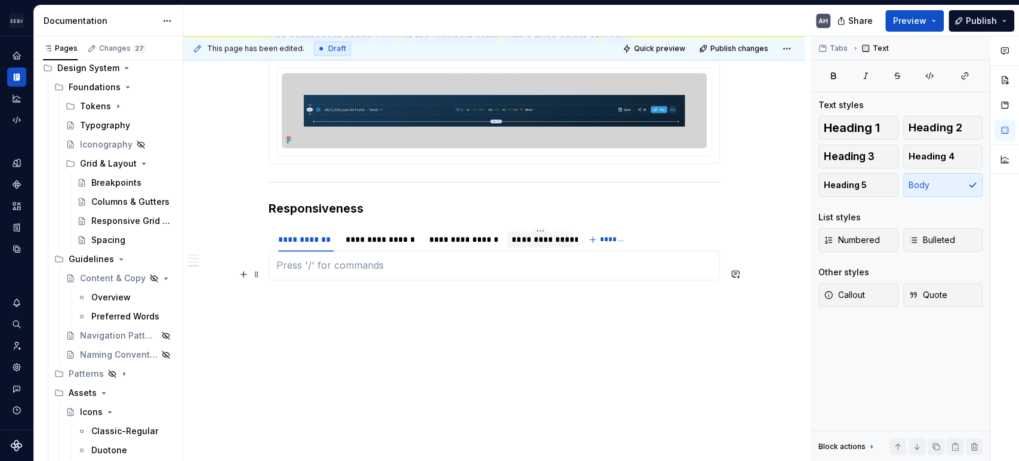
click at [318, 265] on p at bounding box center [494, 265] width 436 height 14
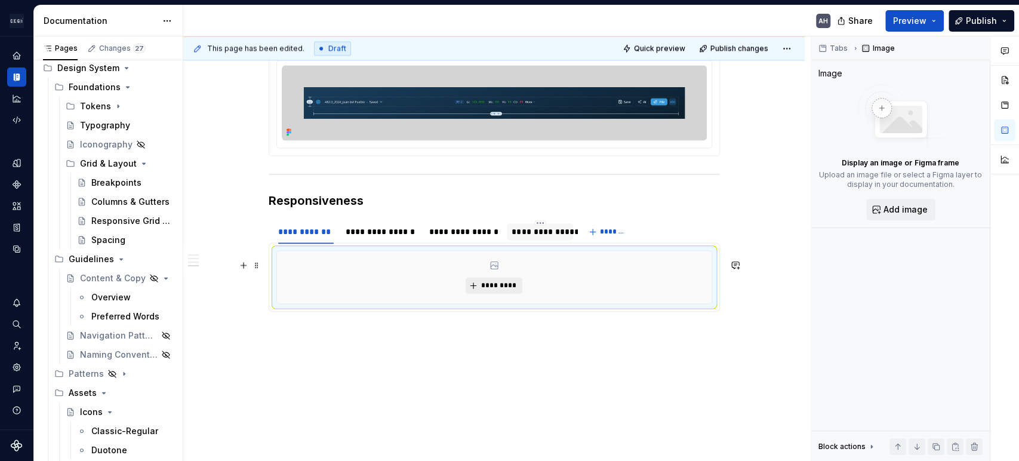
click at [488, 290] on span "*********" at bounding box center [499, 286] width 36 height 10
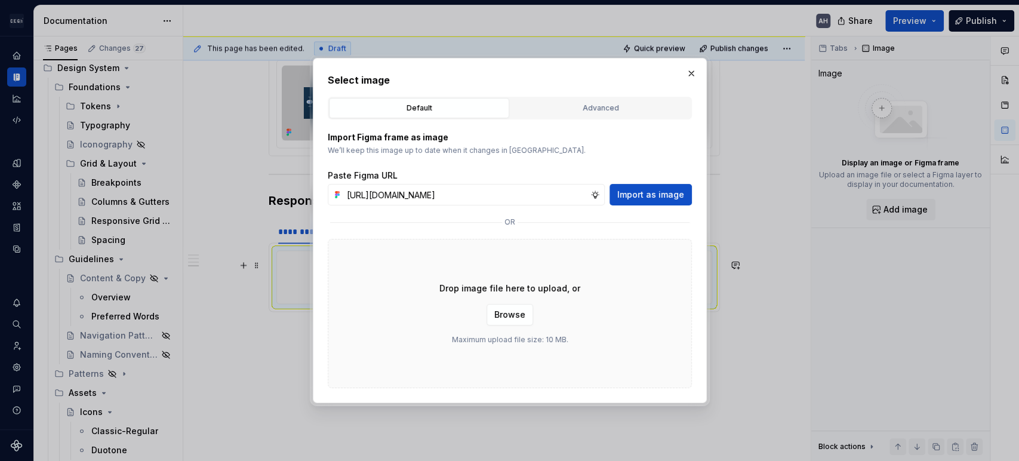
type textarea "*"
type input "[URL][DOMAIN_NAME]"
type textarea "*"
type input "[URL][DOMAIN_NAME]"
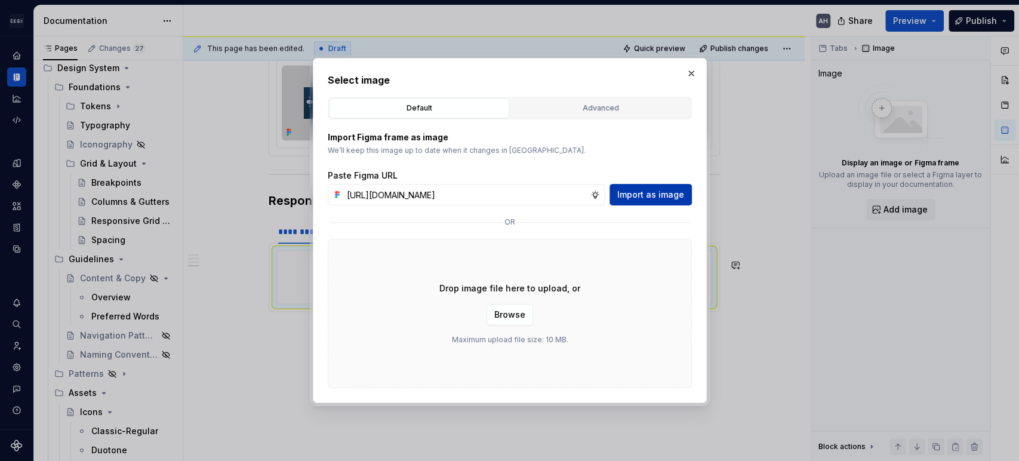
click at [650, 197] on span "Import as image" at bounding box center [650, 195] width 67 height 12
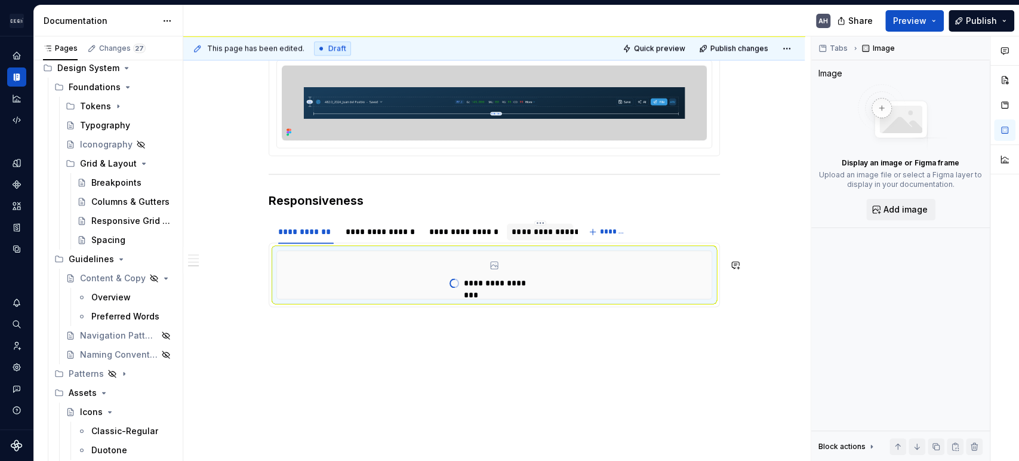
type textarea "*"
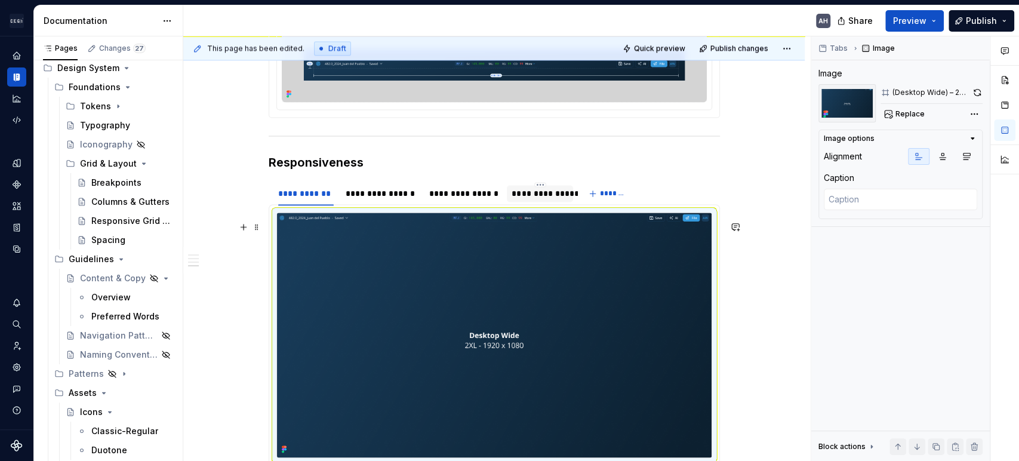
scroll to position [1274, 0]
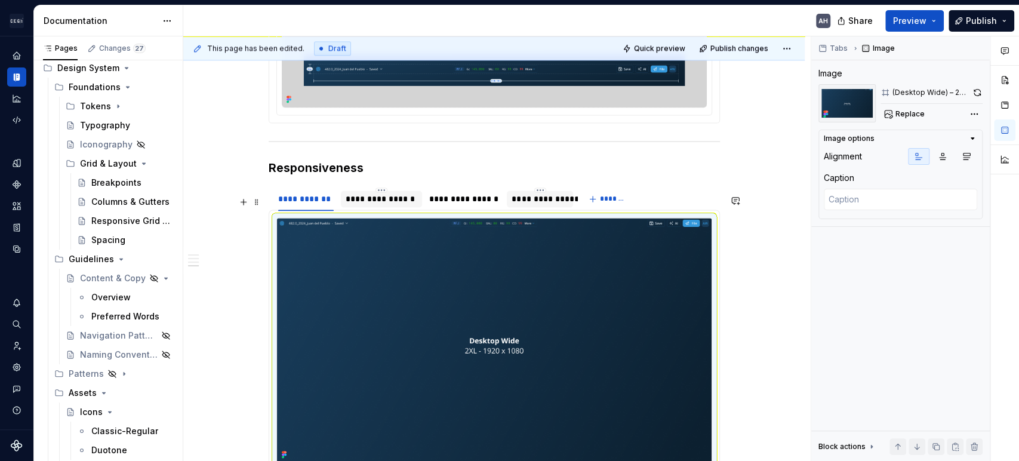
click at [396, 205] on div "**********" at bounding box center [382, 199] width 72 height 12
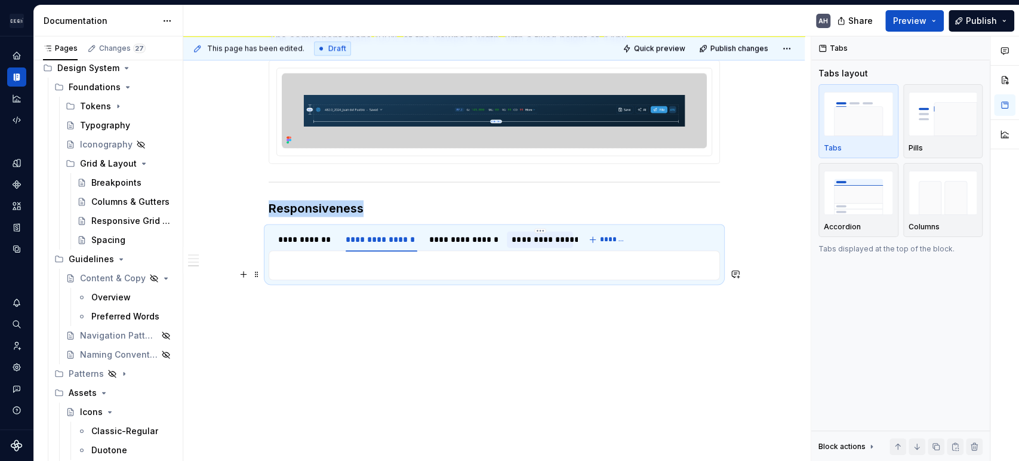
click at [410, 267] on p at bounding box center [494, 265] width 436 height 14
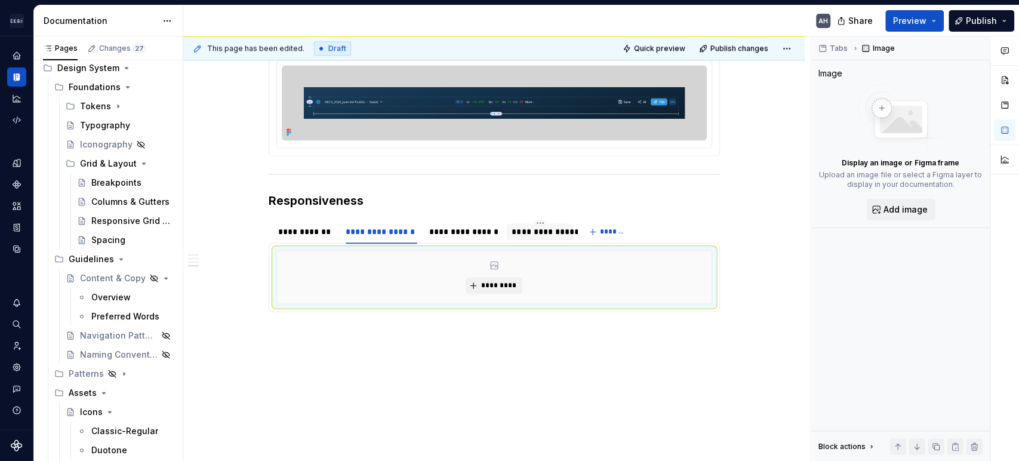
scroll to position [1274, 0]
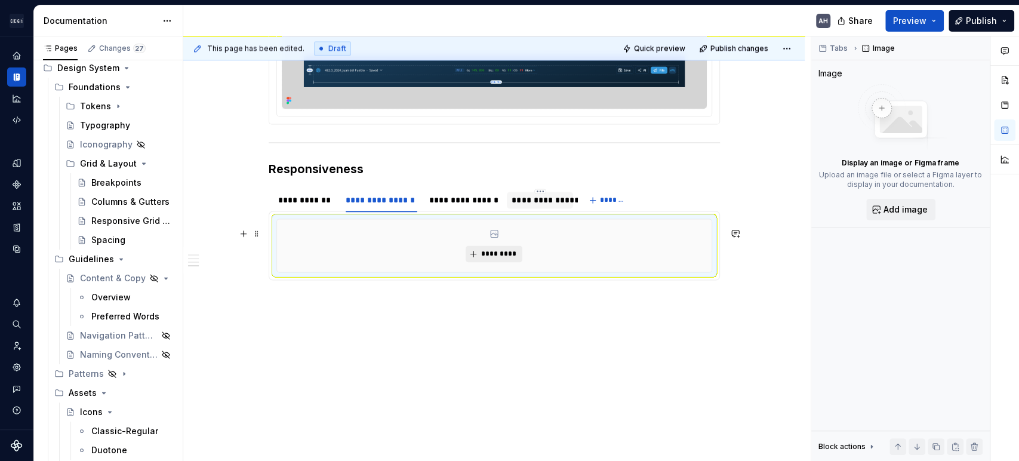
click at [505, 262] on button "*********" at bounding box center [494, 253] width 57 height 17
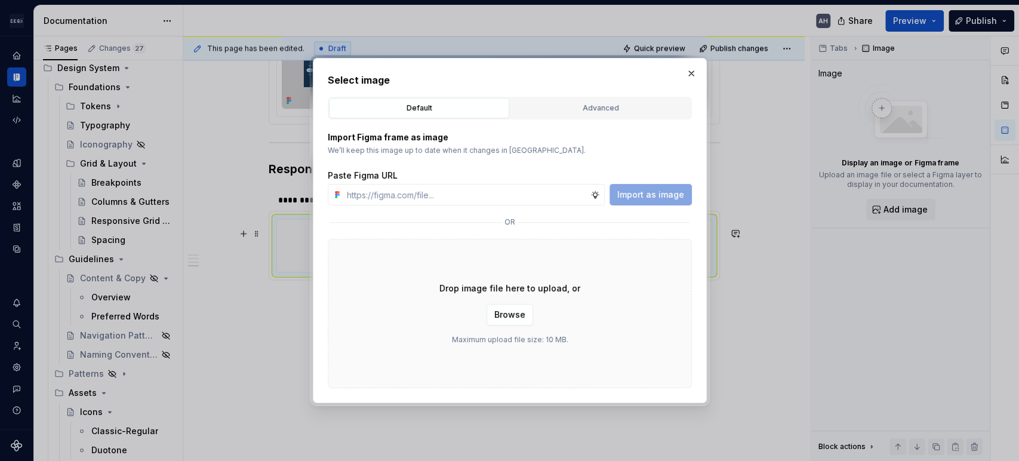
type input "[URL][DOMAIN_NAME]"
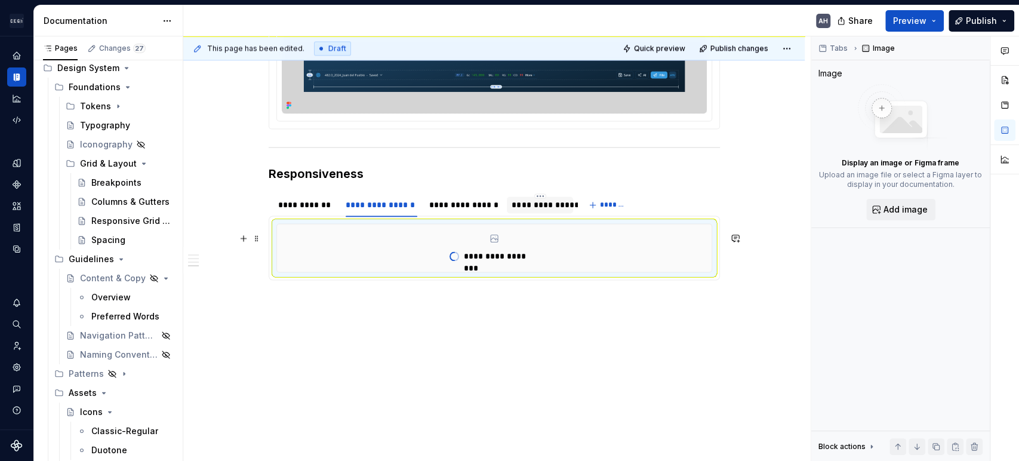
type textarea "*"
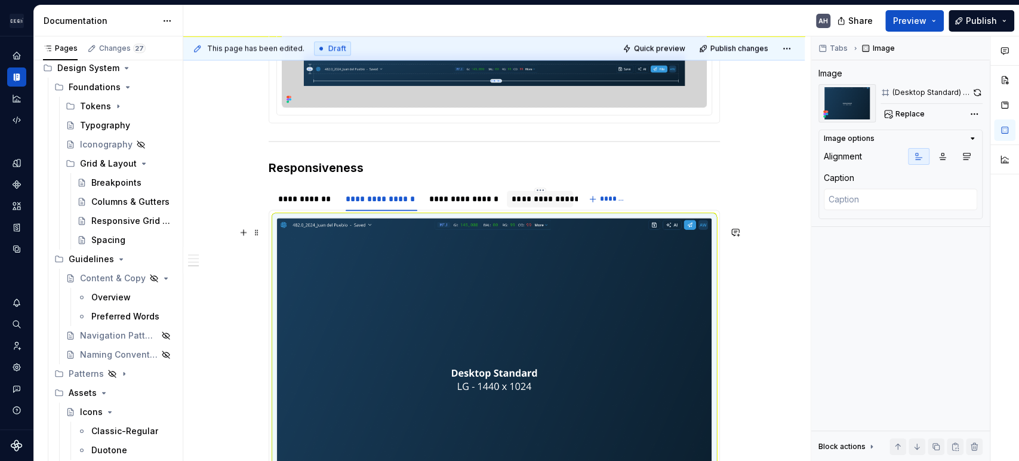
scroll to position [1348, 0]
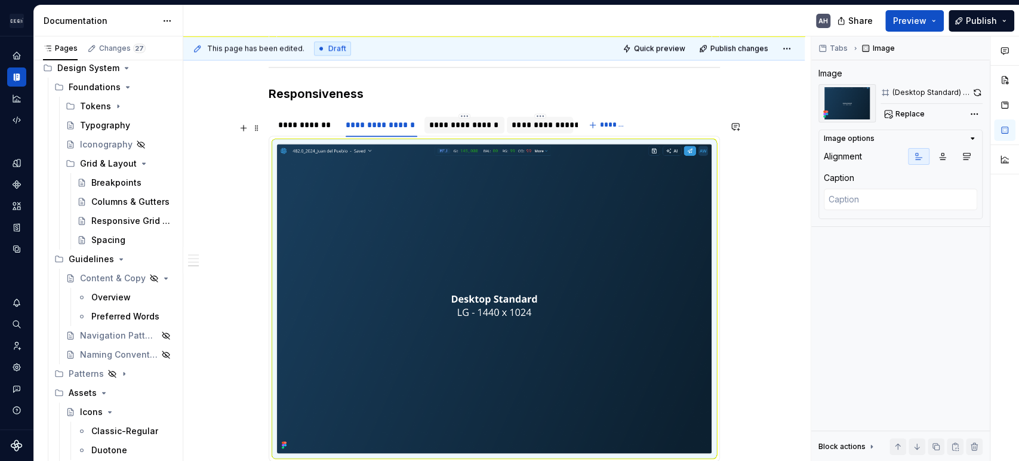
click at [461, 131] on div "**********" at bounding box center [464, 125] width 71 height 12
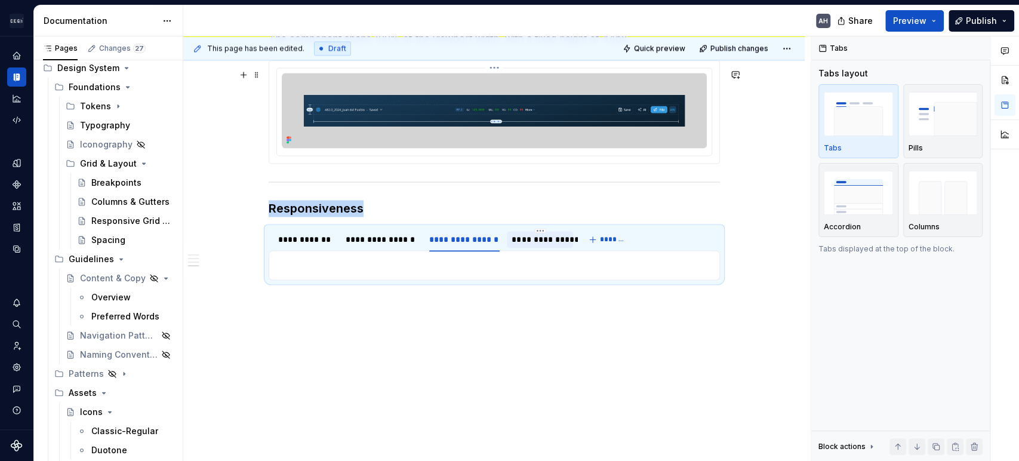
scroll to position [1241, 0]
click at [559, 263] on p at bounding box center [494, 265] width 436 height 14
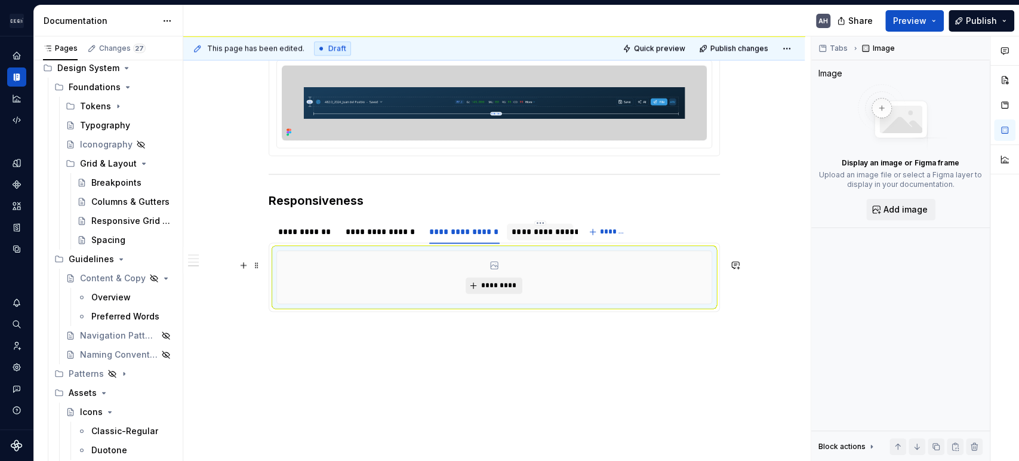
click at [511, 290] on span "*********" at bounding box center [499, 286] width 36 height 10
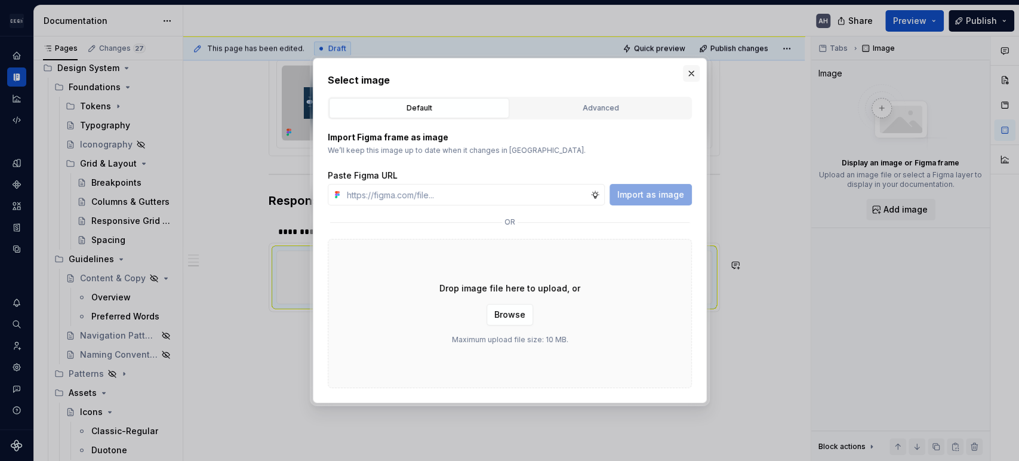
click at [693, 72] on button "button" at bounding box center [691, 73] width 17 height 17
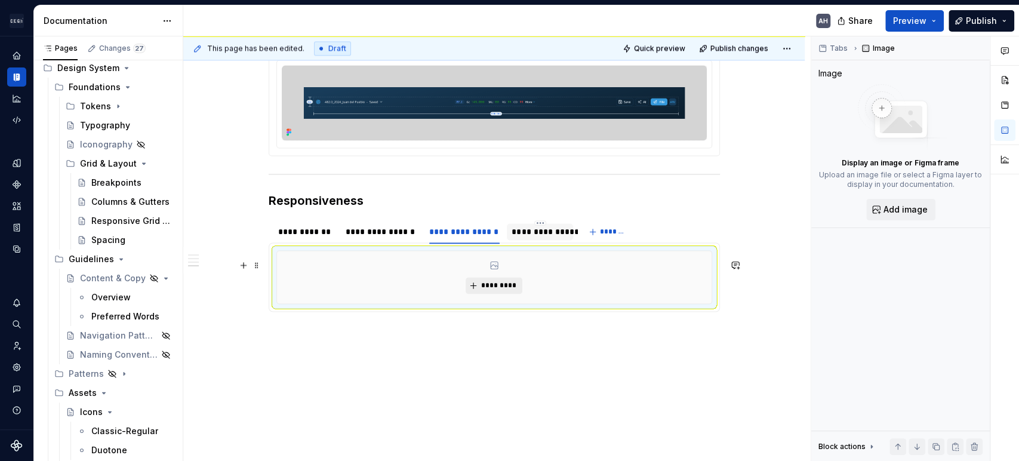
click at [491, 290] on span "*********" at bounding box center [499, 286] width 36 height 10
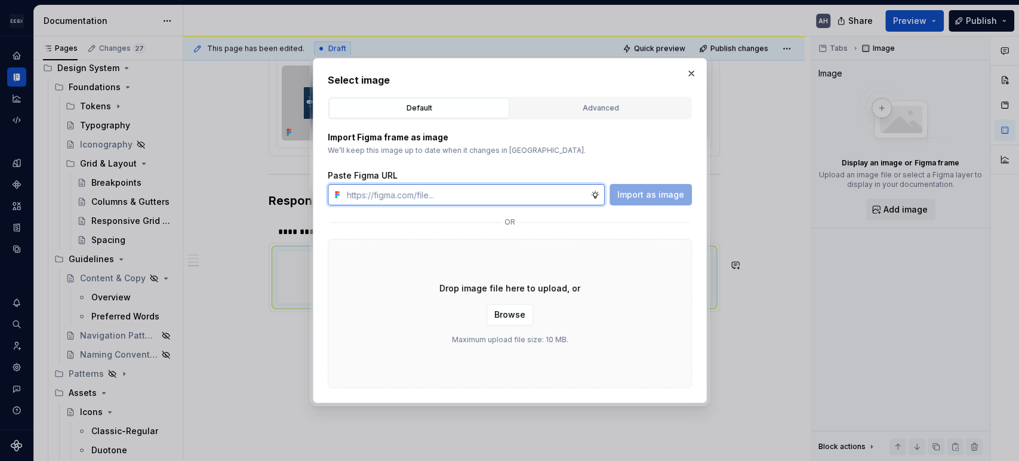
click at [404, 199] on input "text" at bounding box center [466, 194] width 248 height 21
paste input "[URL][DOMAIN_NAME]"
type input "[URL][DOMAIN_NAME]"
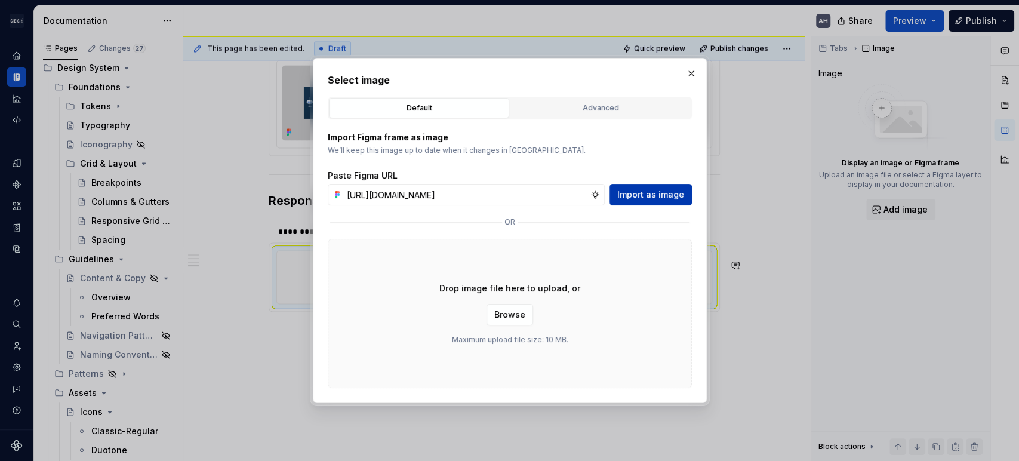
click at [660, 202] on button "Import as image" at bounding box center [651, 194] width 82 height 21
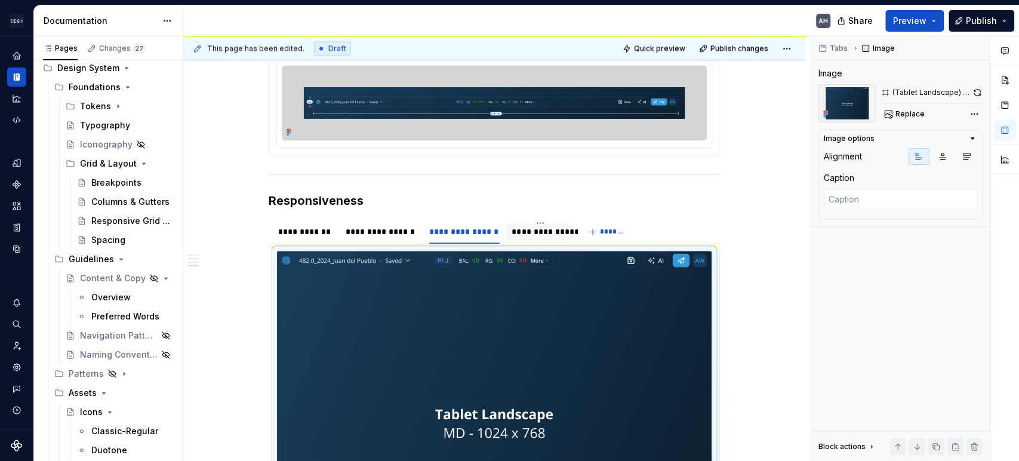
scroll to position [1366, 0]
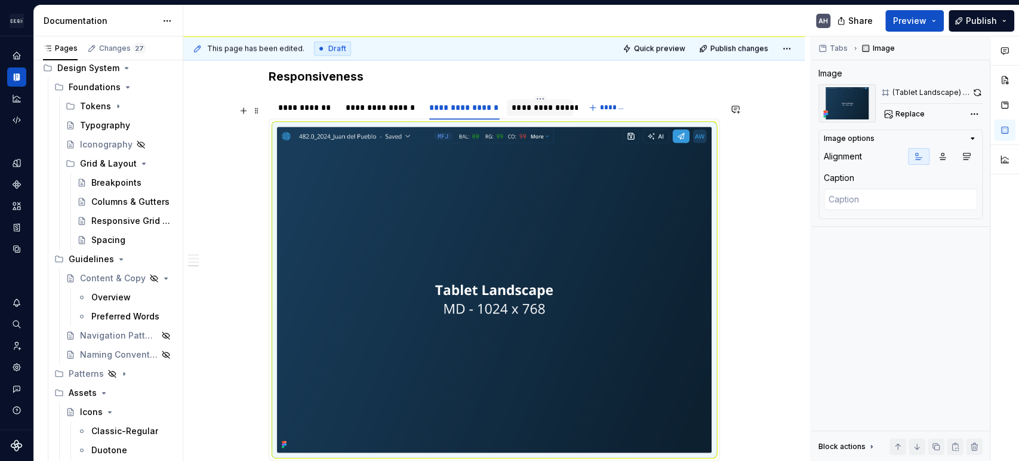
click at [540, 113] on div "**********" at bounding box center [540, 108] width 56 height 12
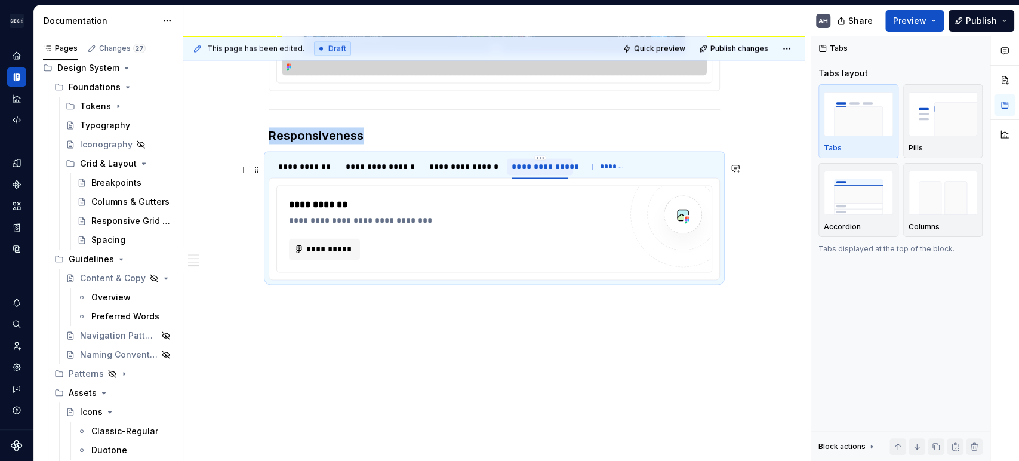
scroll to position [1314, 0]
click at [397, 225] on div "**********" at bounding box center [455, 220] width 332 height 12
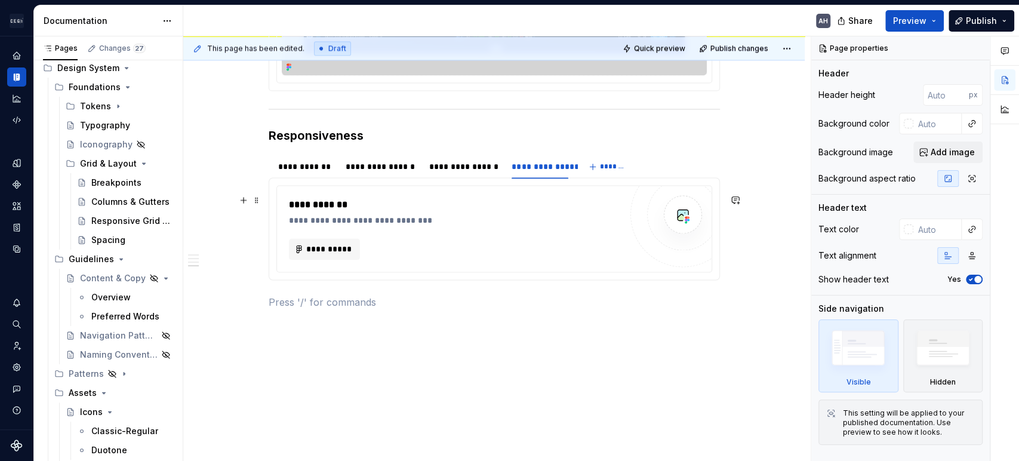
click at [467, 233] on div "**********" at bounding box center [455, 229] width 332 height 62
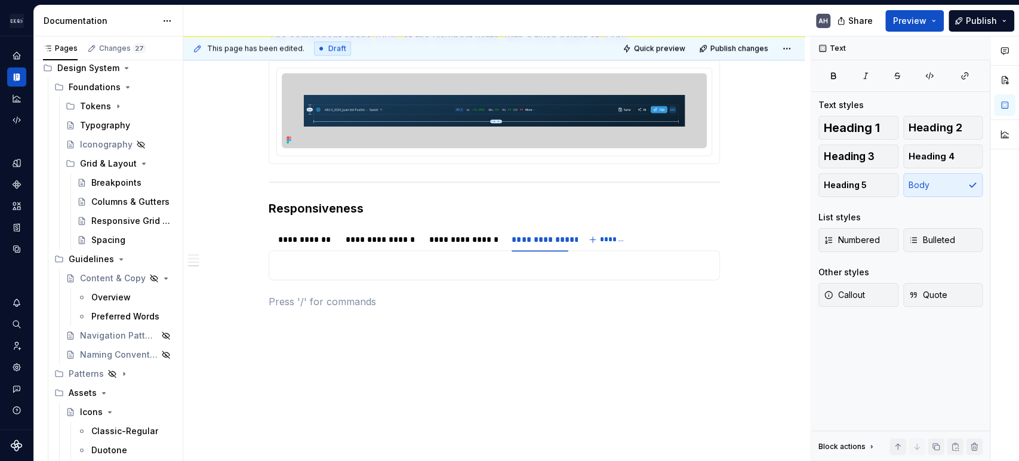
scroll to position [1241, 0]
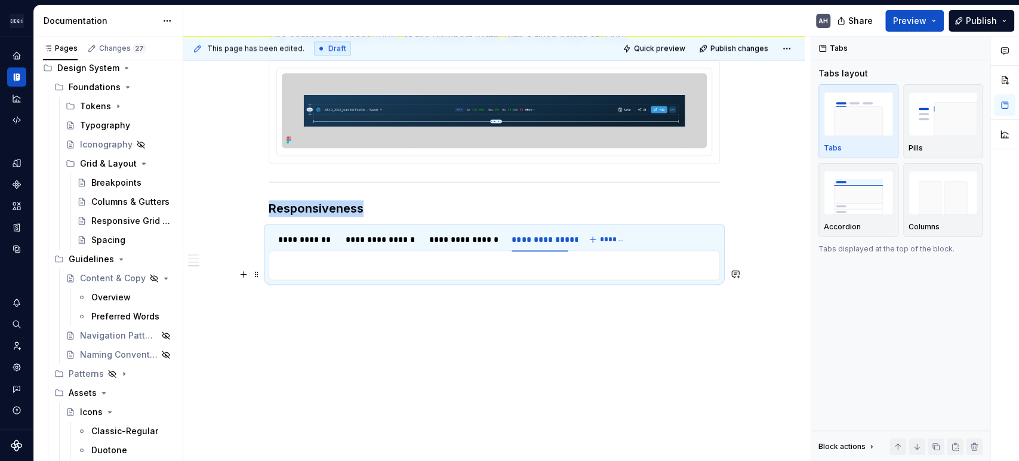
click at [370, 265] on p at bounding box center [494, 265] width 436 height 14
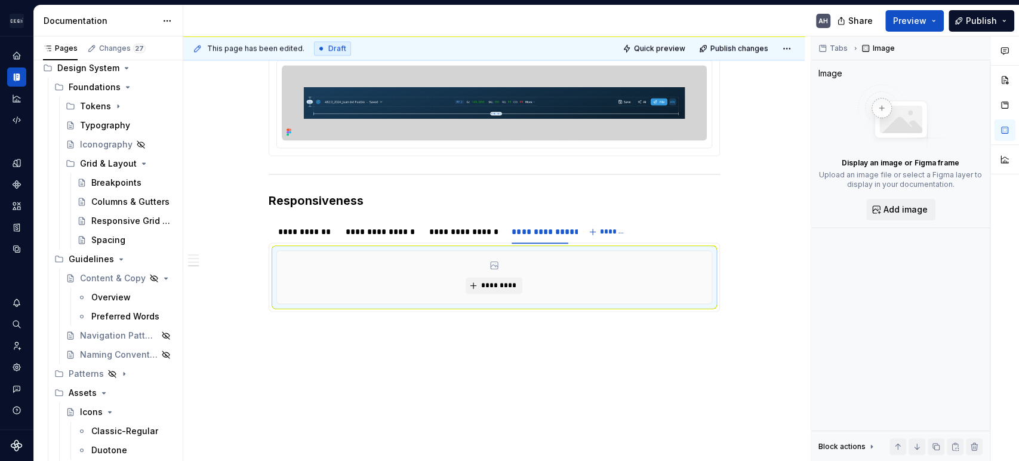
scroll to position [1280, 0]
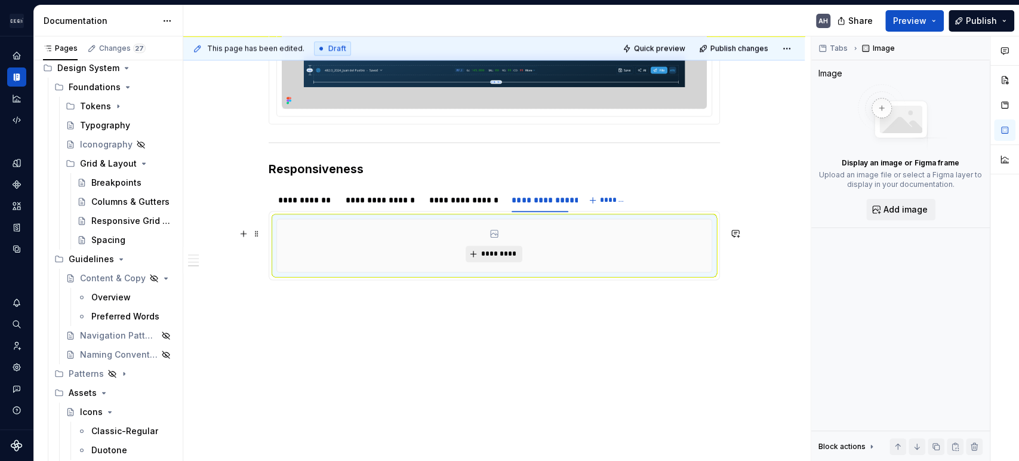
click at [494, 261] on button "*********" at bounding box center [494, 253] width 57 height 17
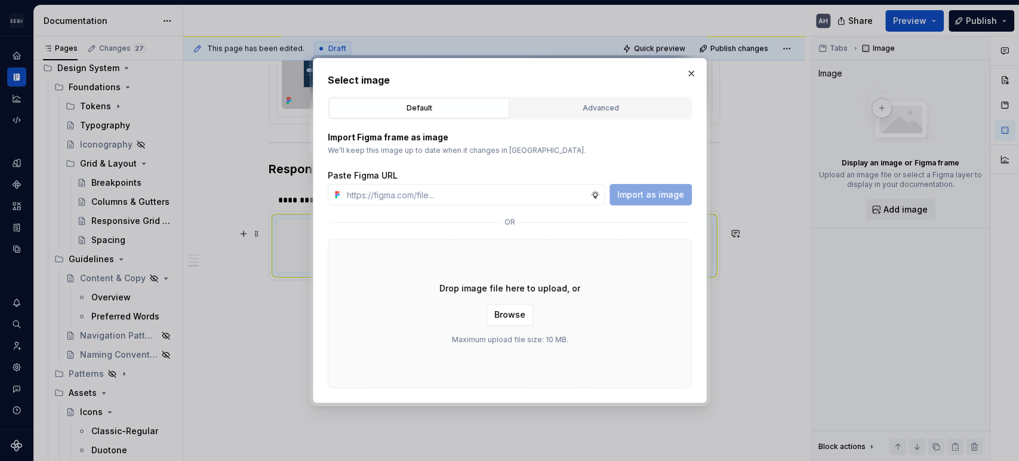
type textarea "*"
type input "[URL][DOMAIN_NAME]"
click at [669, 195] on span "Import as image" at bounding box center [650, 195] width 67 height 12
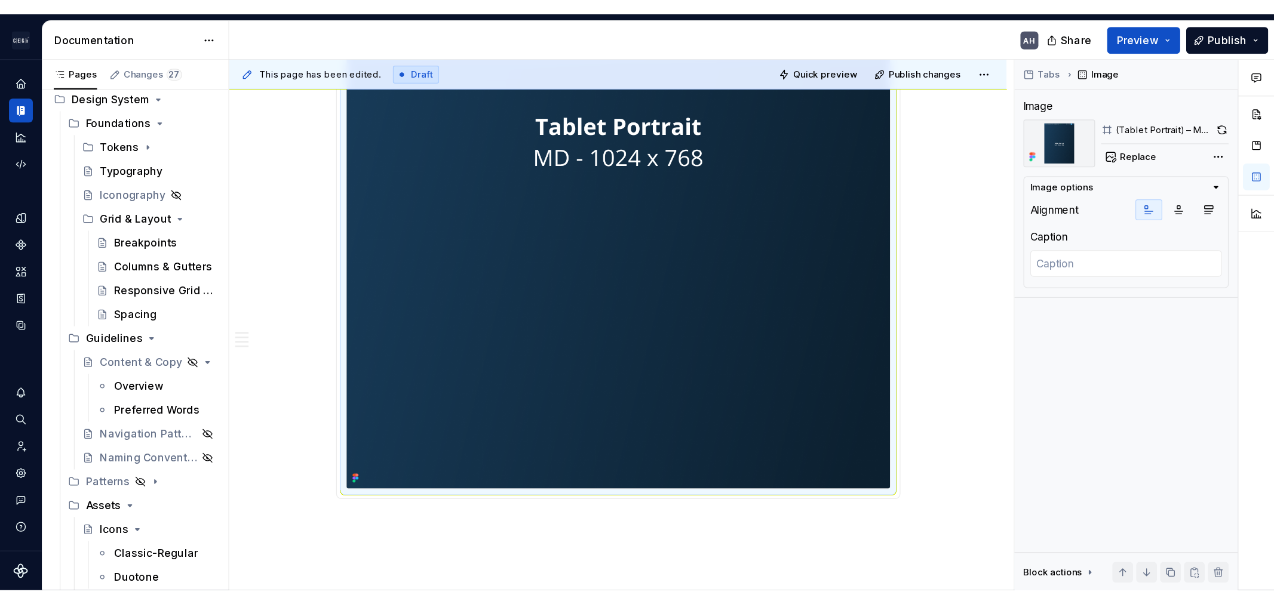
scroll to position [1729, 0]
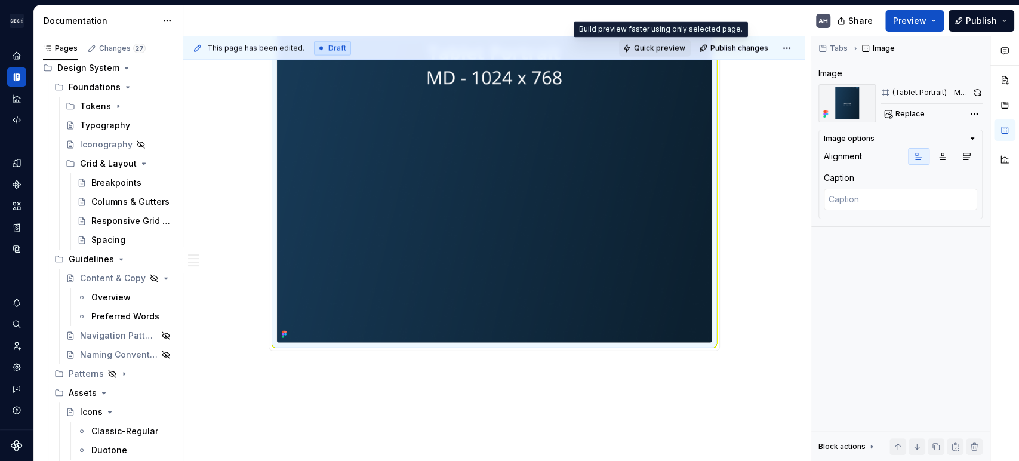
click at [659, 42] on button "Quick preview" at bounding box center [655, 48] width 72 height 17
click at [673, 46] on span "Quick preview" at bounding box center [659, 49] width 51 height 10
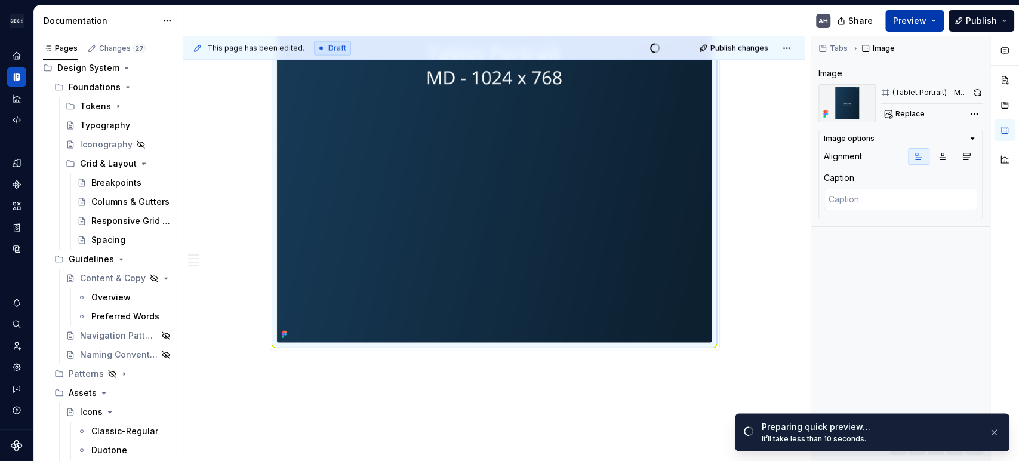
click at [909, 19] on span "Preview" at bounding box center [909, 21] width 33 height 12
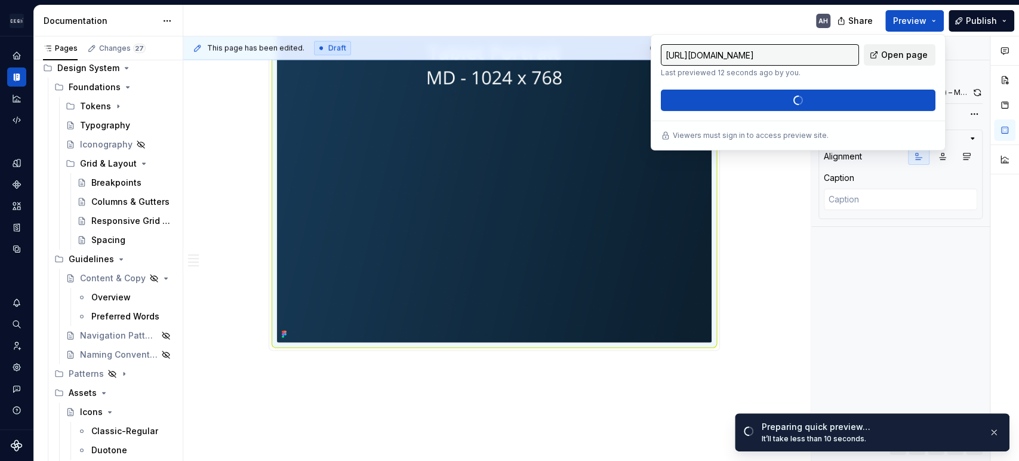
click at [893, 57] on span "Open page" at bounding box center [904, 55] width 47 height 12
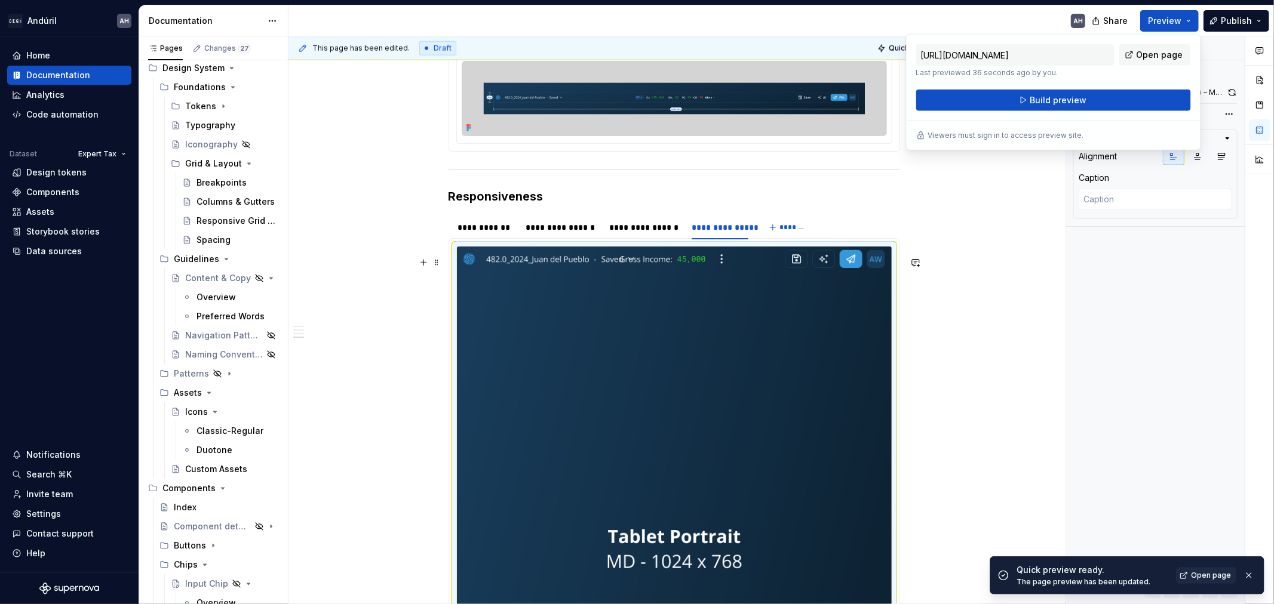
scroll to position [1179, 0]
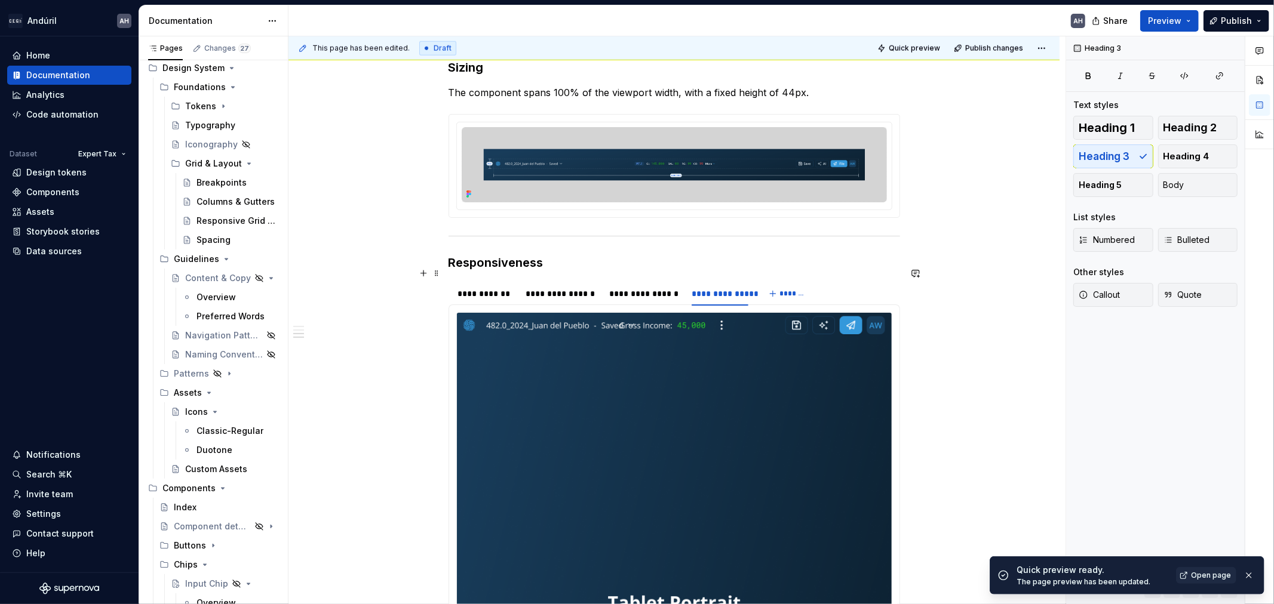
click at [587, 269] on h3 "Responsiveness" at bounding box center [673, 262] width 451 height 17
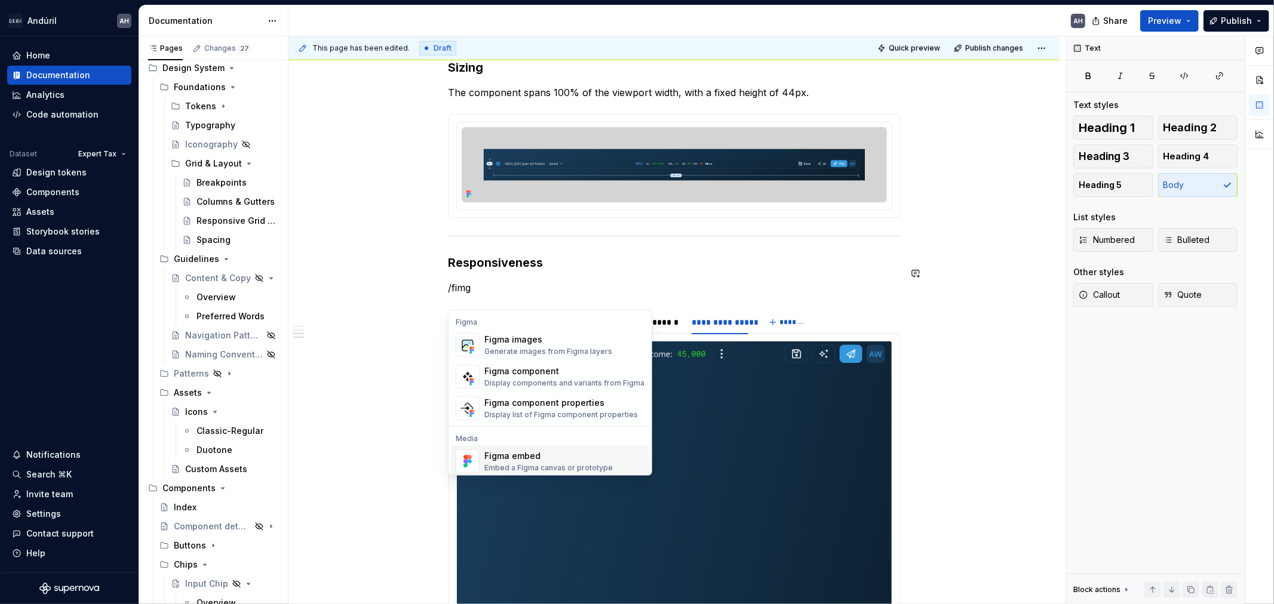
click at [558, 455] on div "Figma embed" at bounding box center [548, 456] width 128 height 12
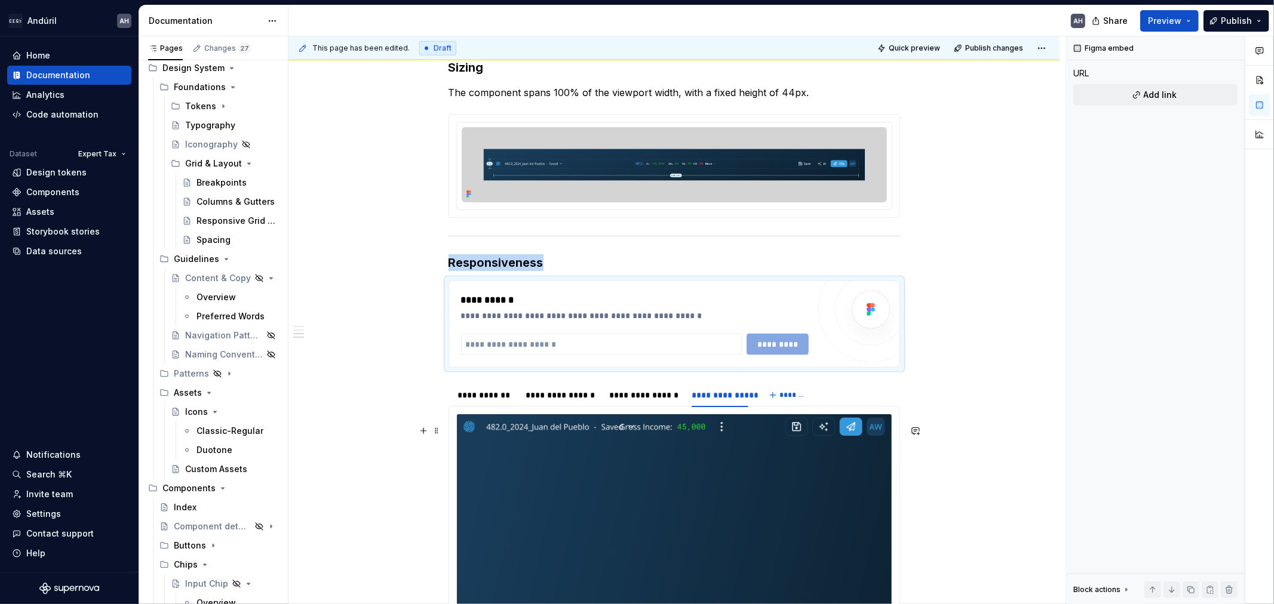
type textarea "*"
click at [493, 353] on input "text" at bounding box center [601, 344] width 281 height 21
paste input "**********"
type input "**********"
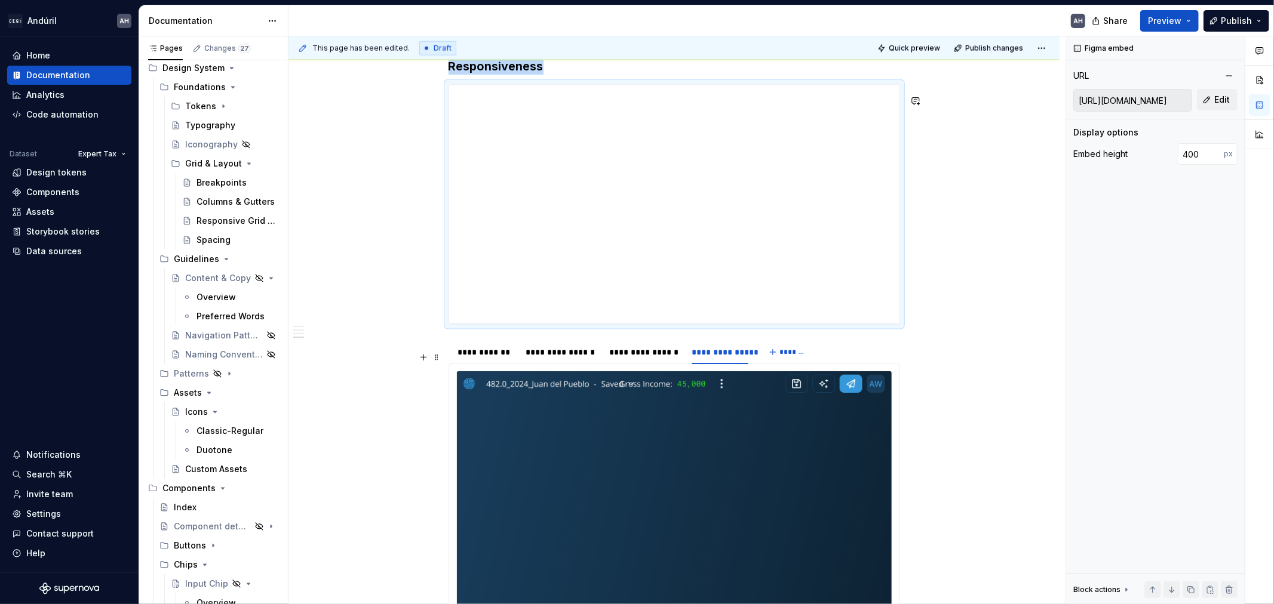
scroll to position [1378, 0]
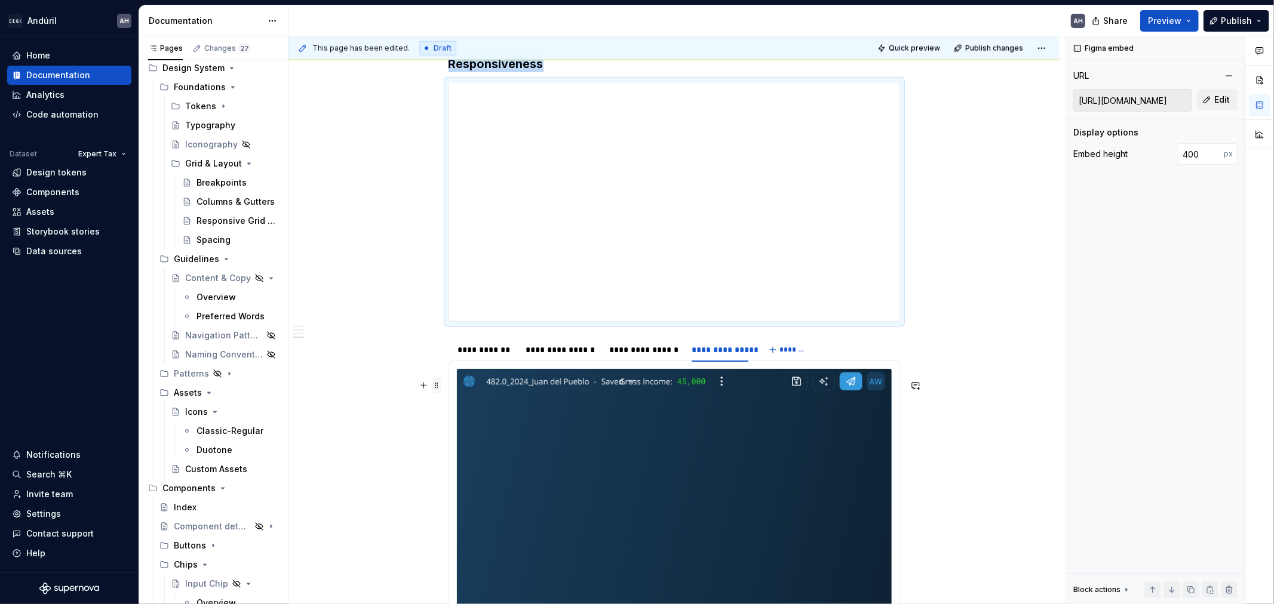
click at [431, 381] on div at bounding box center [428, 385] width 26 height 17
click at [438, 383] on span at bounding box center [437, 385] width 10 height 17
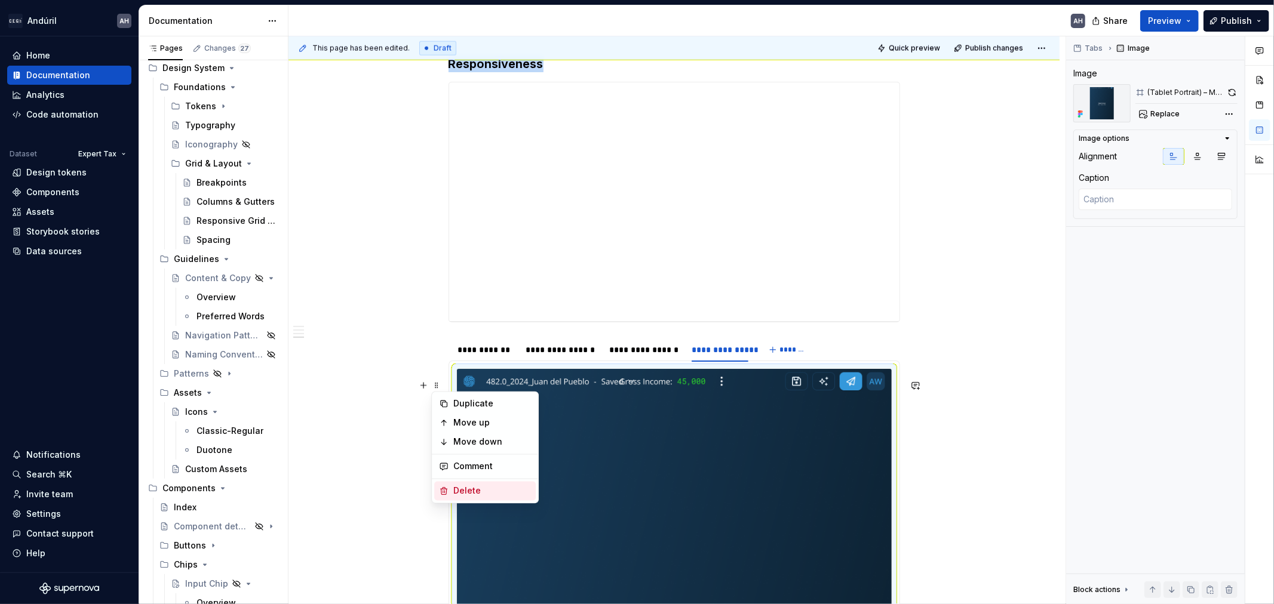
click at [465, 460] on div "Delete" at bounding box center [492, 491] width 78 height 12
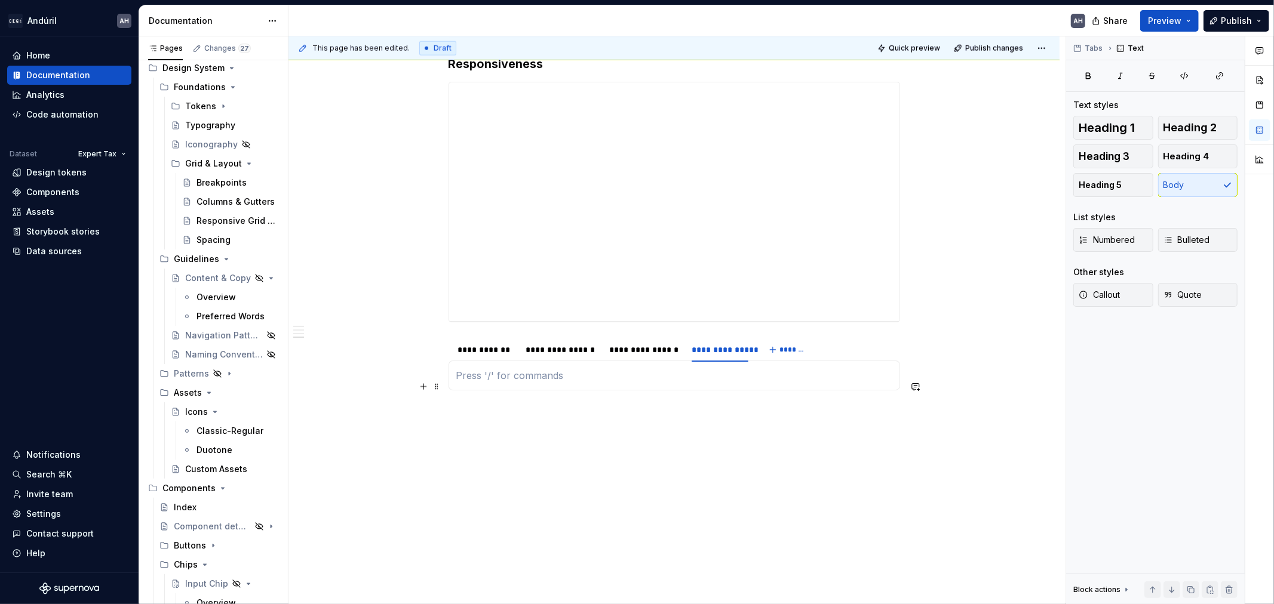
click at [504, 383] on p at bounding box center [674, 375] width 436 height 14
click at [438, 383] on span at bounding box center [437, 387] width 10 height 17
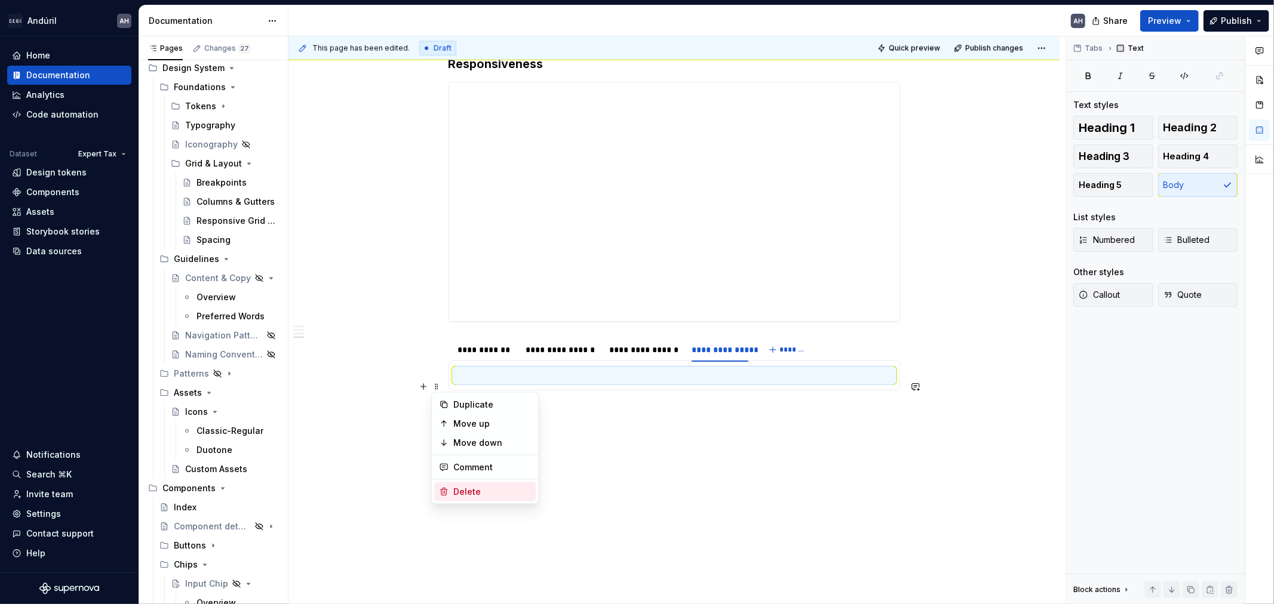
click at [467, 460] on div "Delete" at bounding box center [492, 492] width 78 height 12
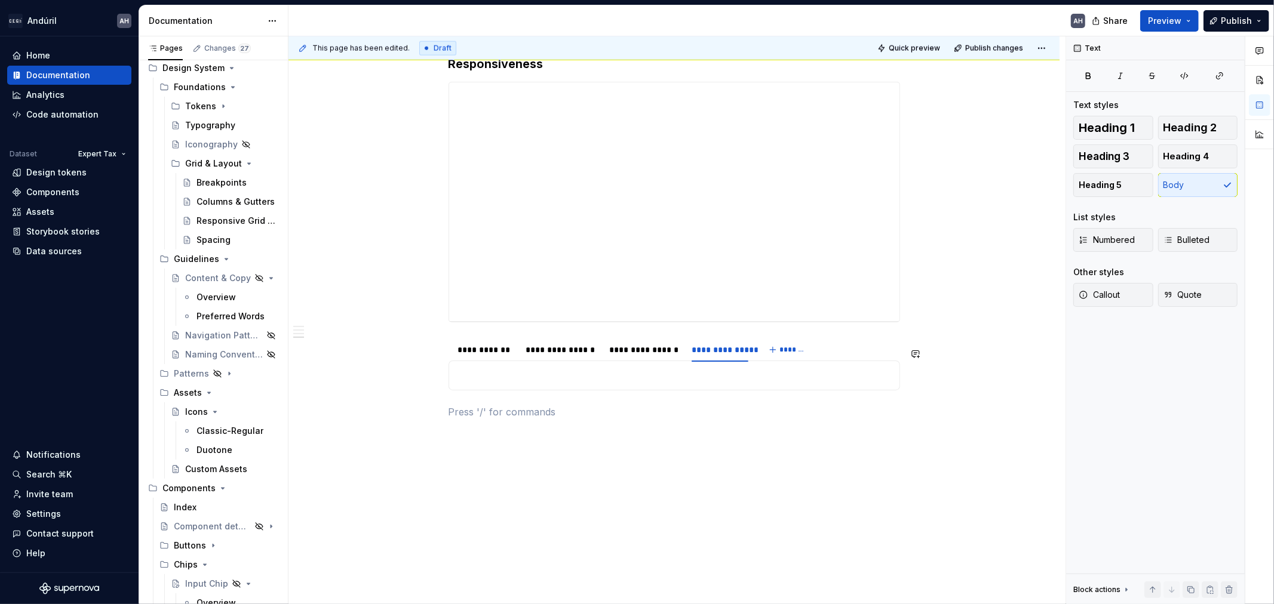
drag, startPoint x: 443, startPoint y: 345, endPoint x: 476, endPoint y: 410, distance: 73.4
click at [438, 355] on span at bounding box center [437, 355] width 10 height 17
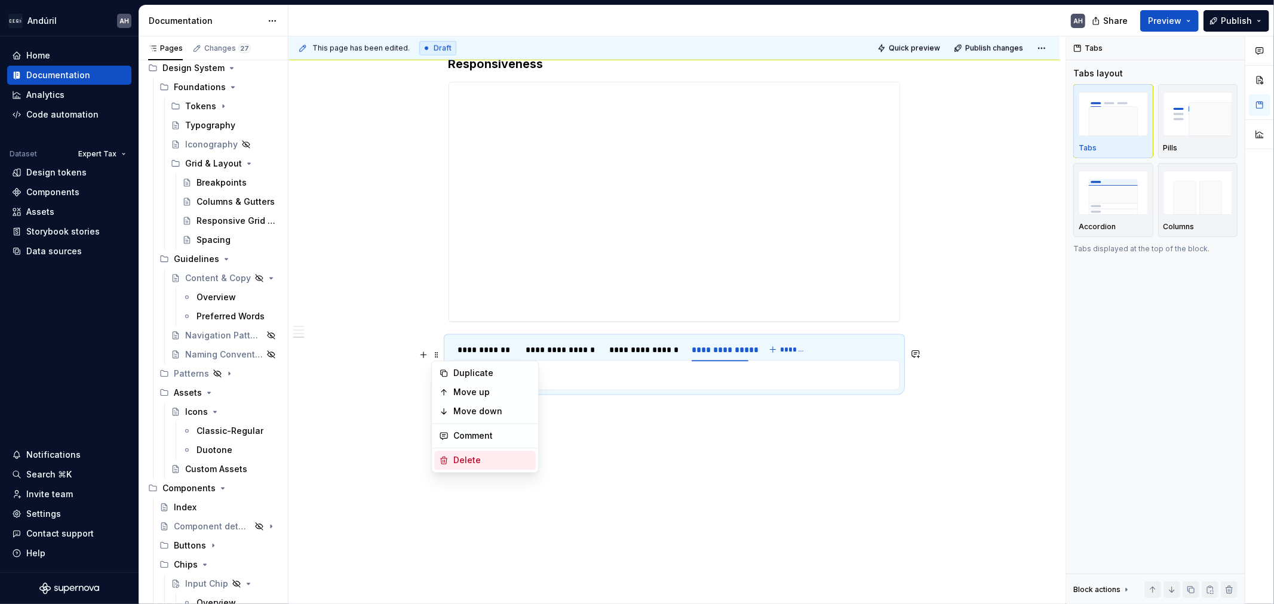
click at [474, 455] on div "Delete" at bounding box center [492, 460] width 78 height 12
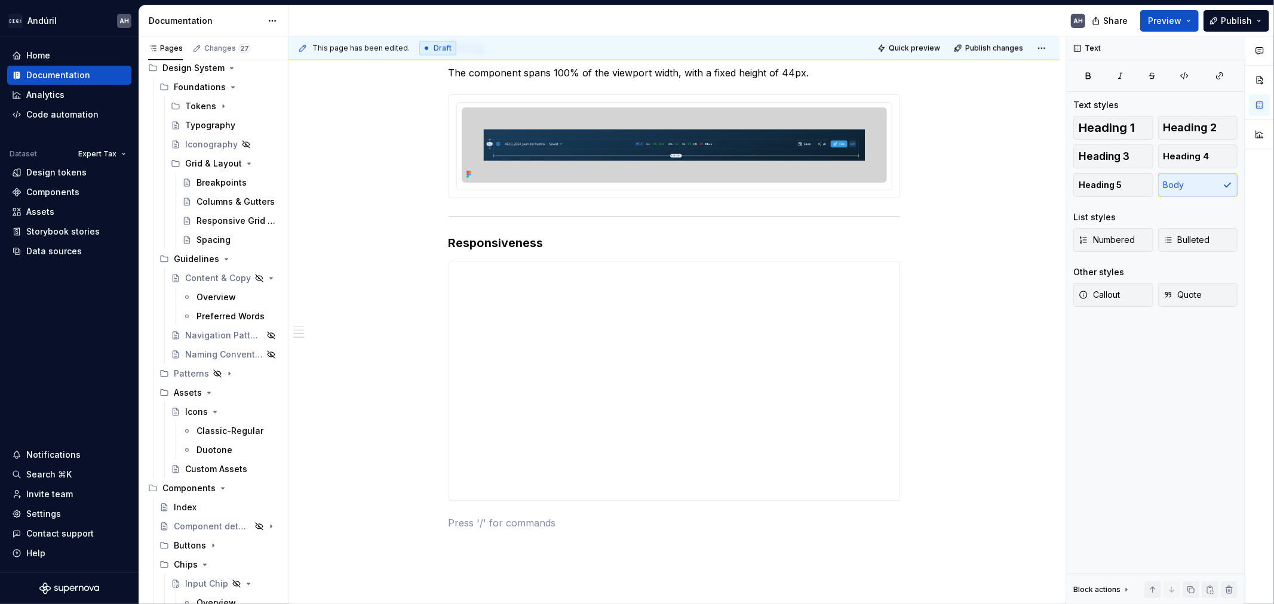
scroll to position [1198, 0]
click at [564, 253] on h3 "Responsiveness" at bounding box center [673, 244] width 451 height 17
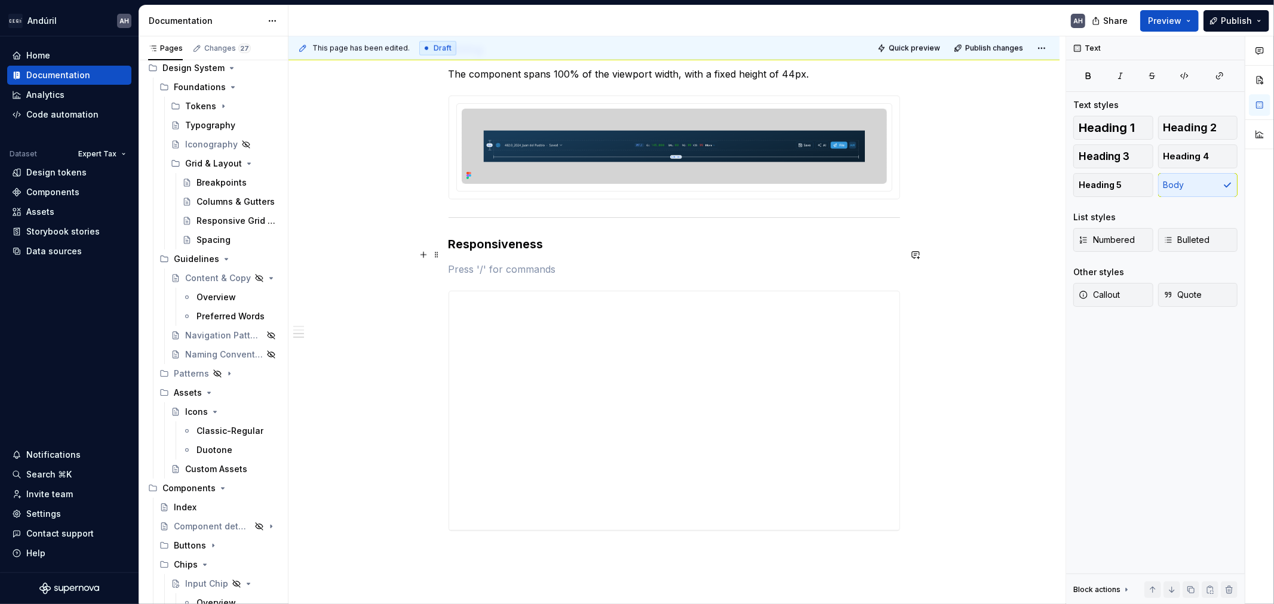
click at [564, 253] on h3 "Responsiveness" at bounding box center [673, 244] width 451 height 17
click at [577, 275] on p at bounding box center [673, 269] width 451 height 14
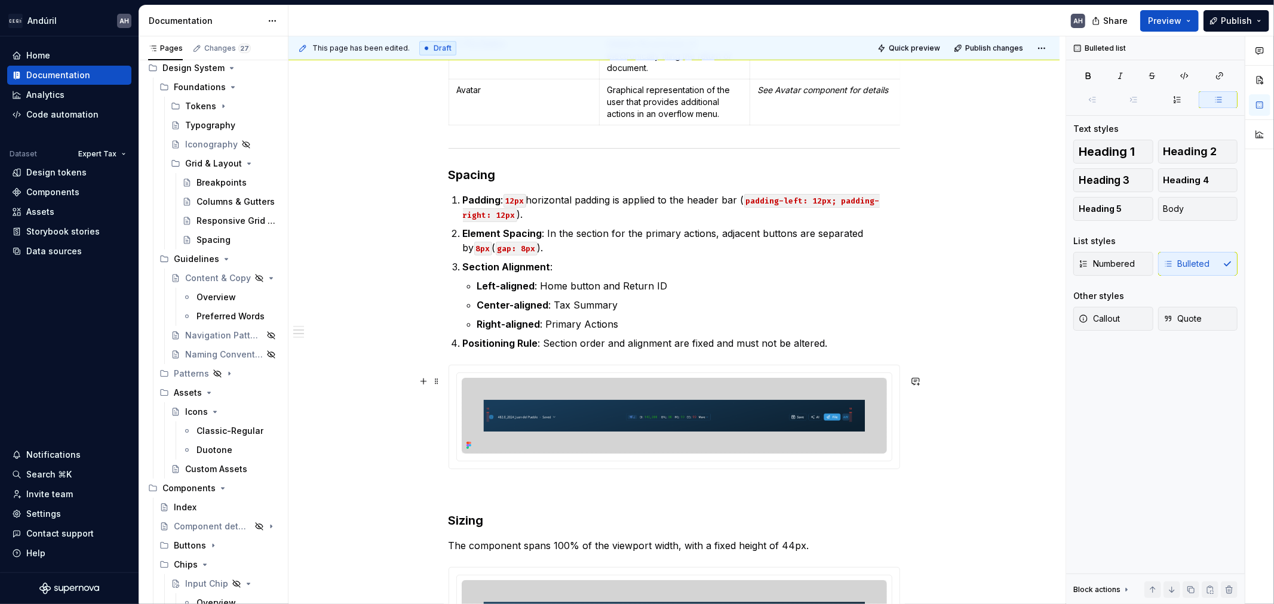
scroll to position [720, 0]
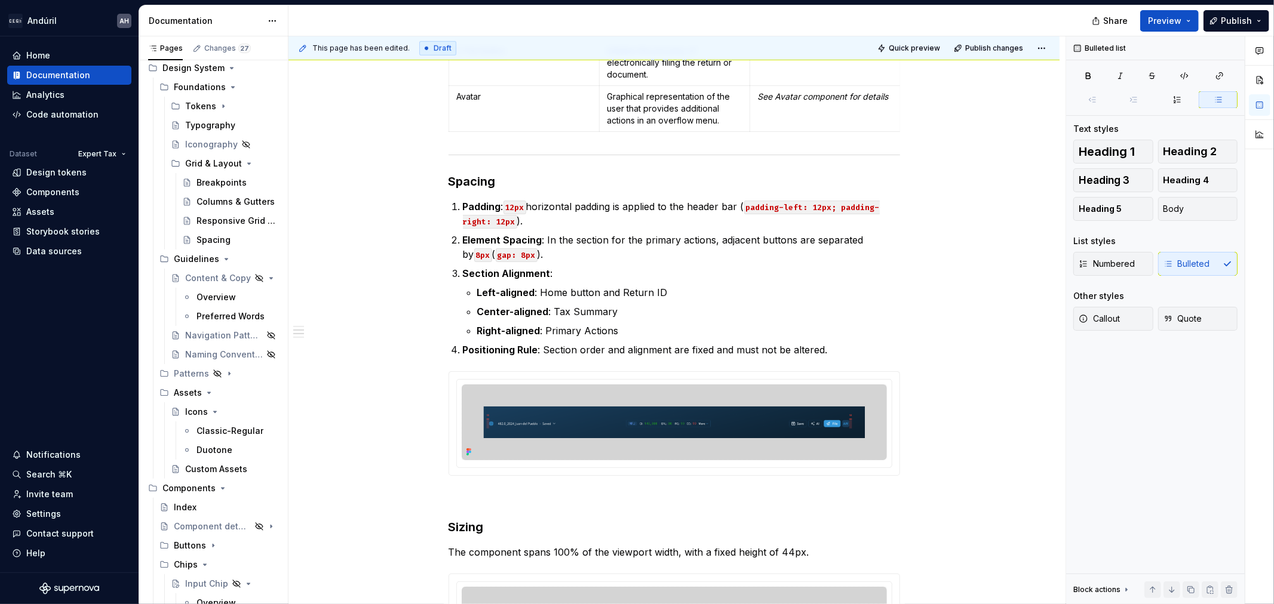
type textarea "*"
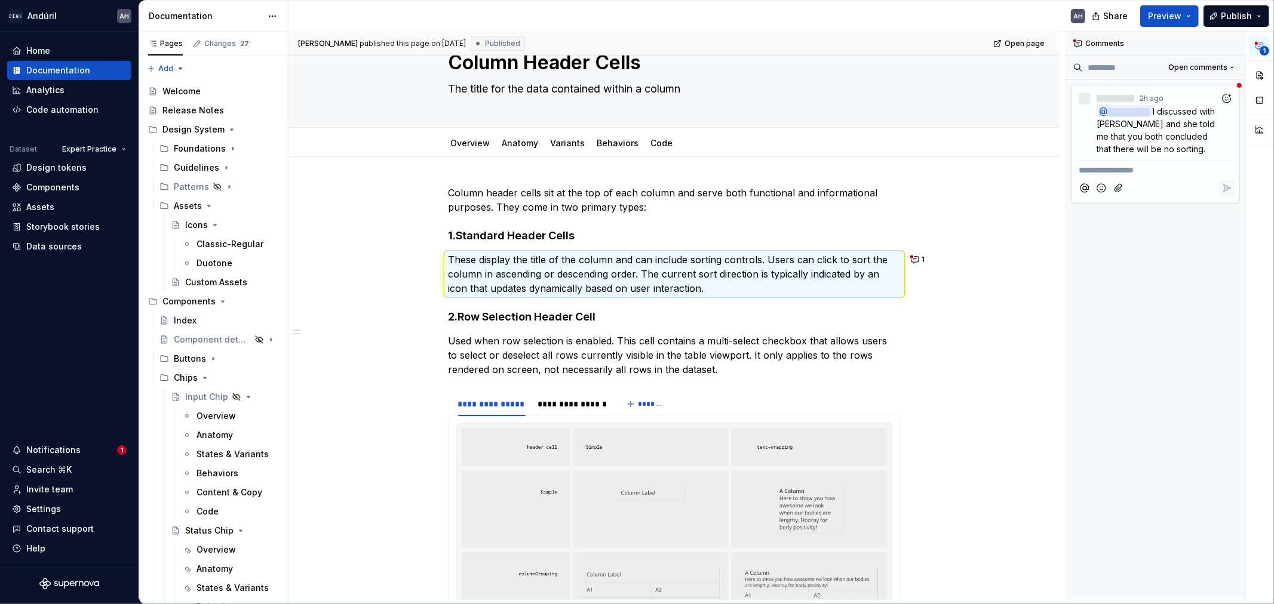
scroll to position [46, 0]
type textarea "*"
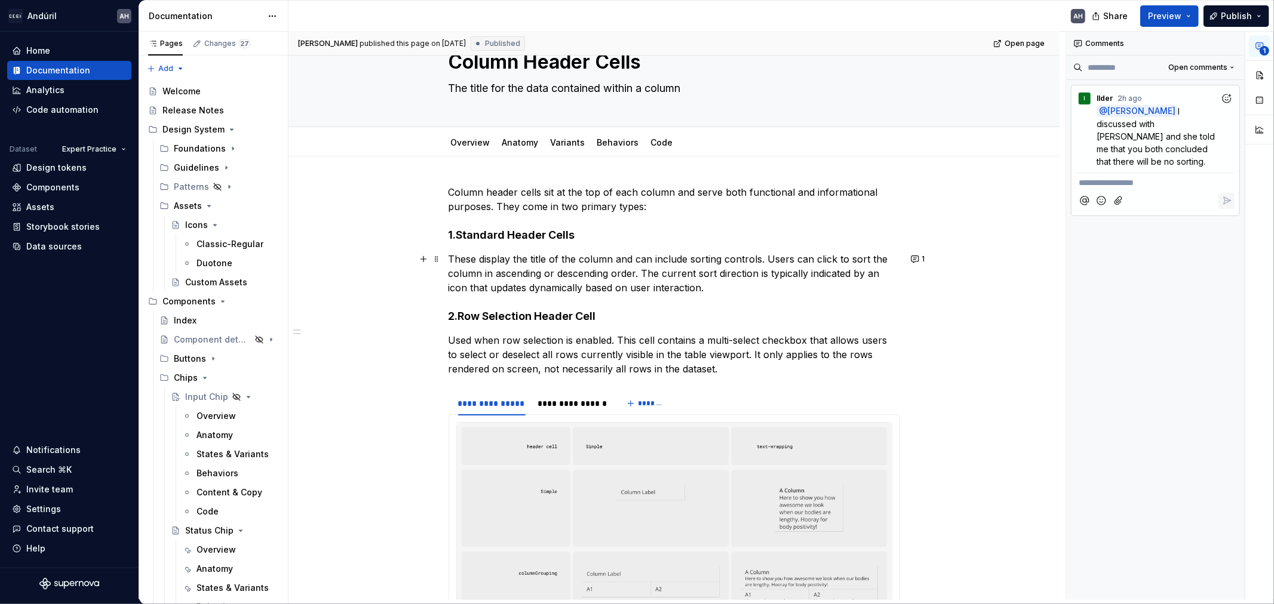
click at [819, 269] on p "These display the title of the column and can include sorting controls. Users c…" at bounding box center [673, 273] width 451 height 43
click at [481, 263] on p "These display the title of the column and can include sorting controls. Users c…" at bounding box center [673, 273] width 451 height 43
drag, startPoint x: 474, startPoint y: 261, endPoint x: 681, endPoint y: 249, distance: 206.9
click at [601, 254] on p "These display the title of the column and can include sorting controls. Users c…" at bounding box center [673, 273] width 451 height 43
click at [749, 262] on p "These display the title of the column and can include sorting controls. Users c…" at bounding box center [673, 273] width 451 height 43
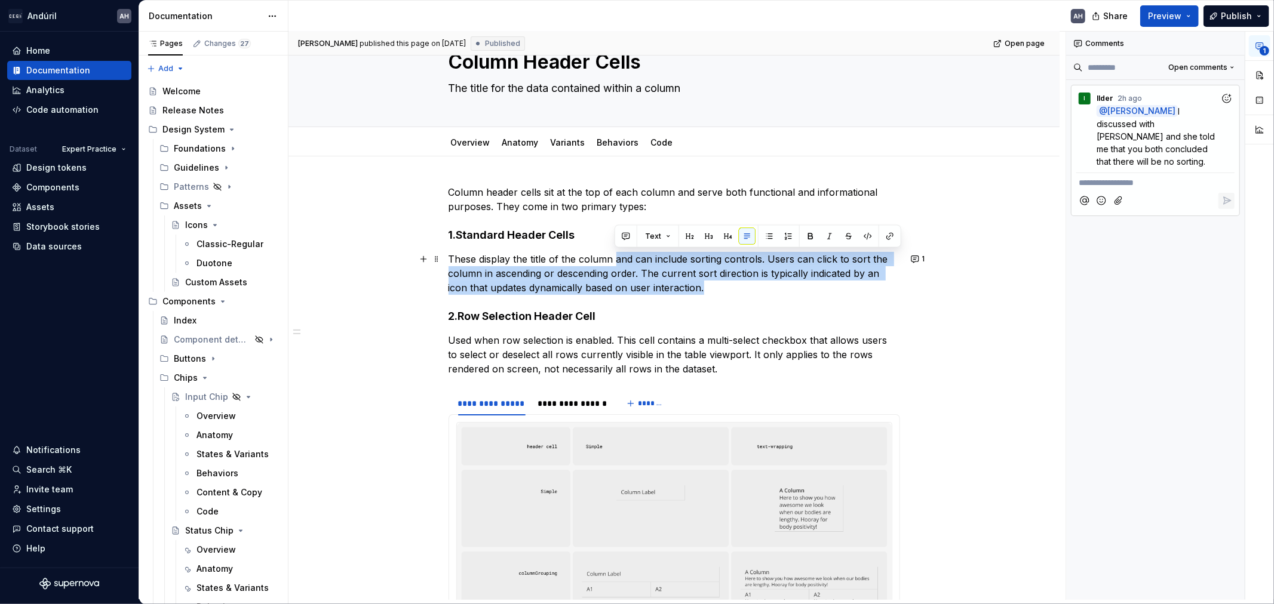
drag, startPoint x: 614, startPoint y: 257, endPoint x: 745, endPoint y: 287, distance: 134.7
click at [745, 287] on p "These display the title of the column and can include sorting controls. Users c…" at bounding box center [673, 273] width 451 height 43
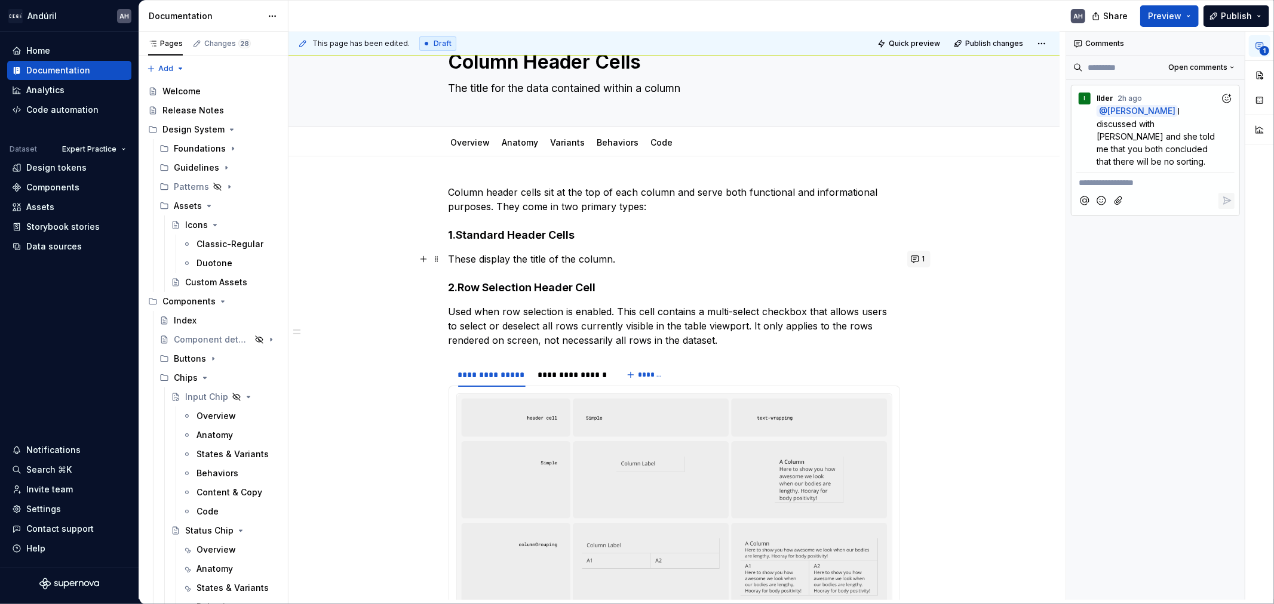
click at [917, 257] on button "1" at bounding box center [918, 259] width 23 height 17
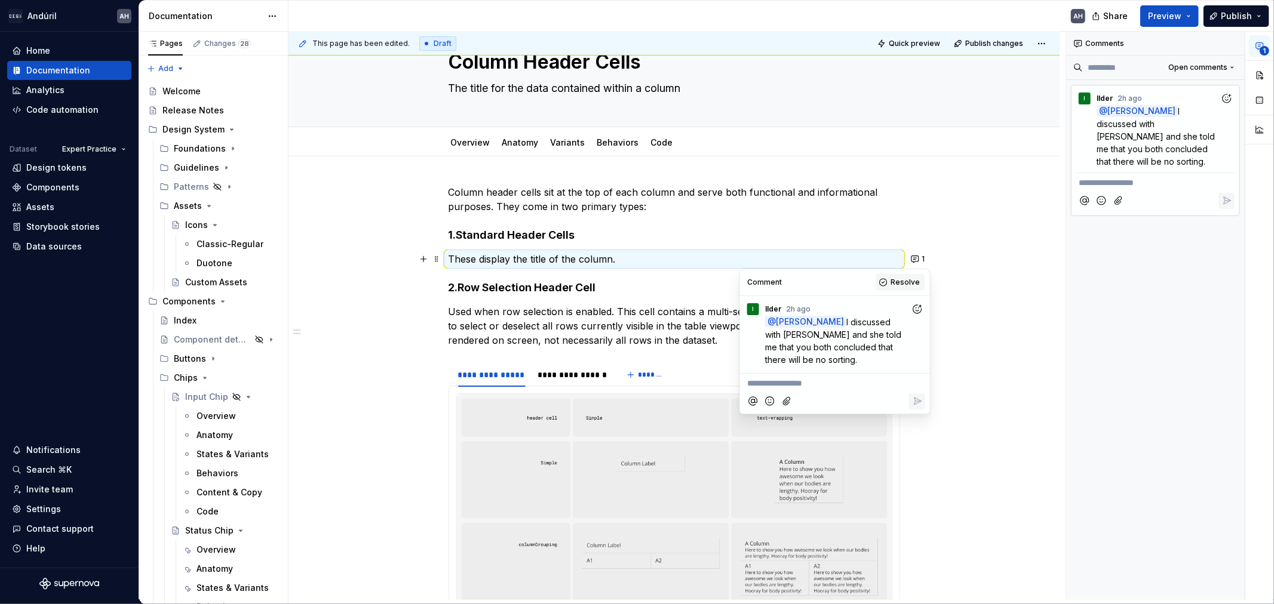
click at [896, 282] on span "Resolve" at bounding box center [904, 283] width 29 height 10
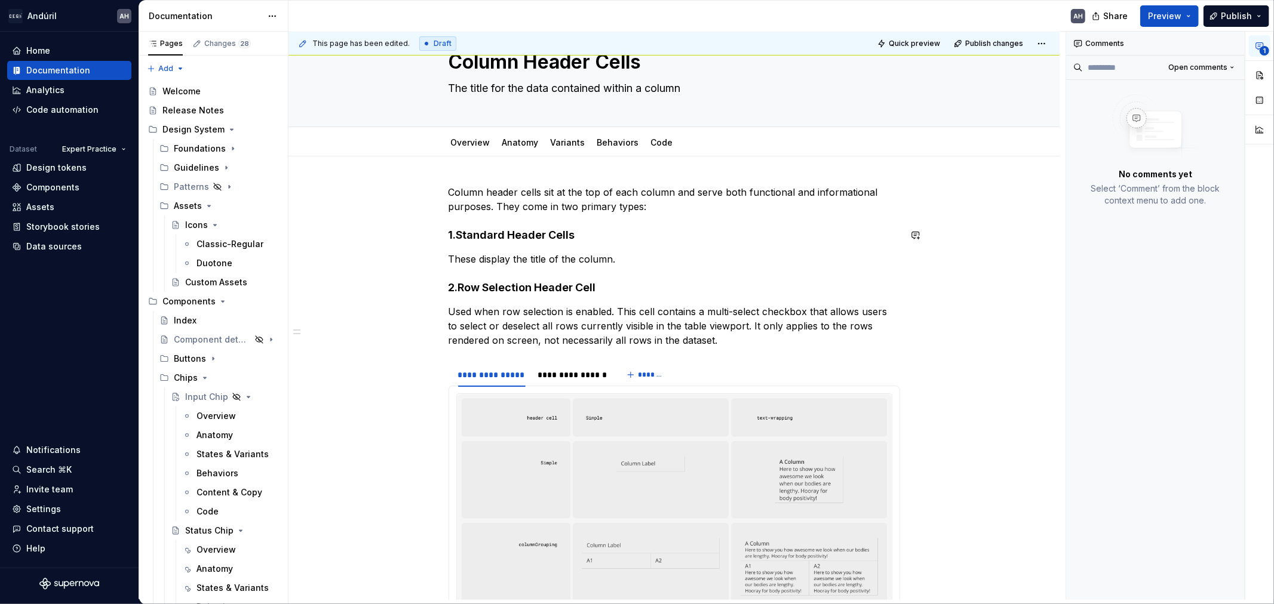
click at [807, 222] on div "**********" at bounding box center [673, 419] width 451 height 468
click at [978, 47] on span "Publish changes" at bounding box center [994, 44] width 58 height 10
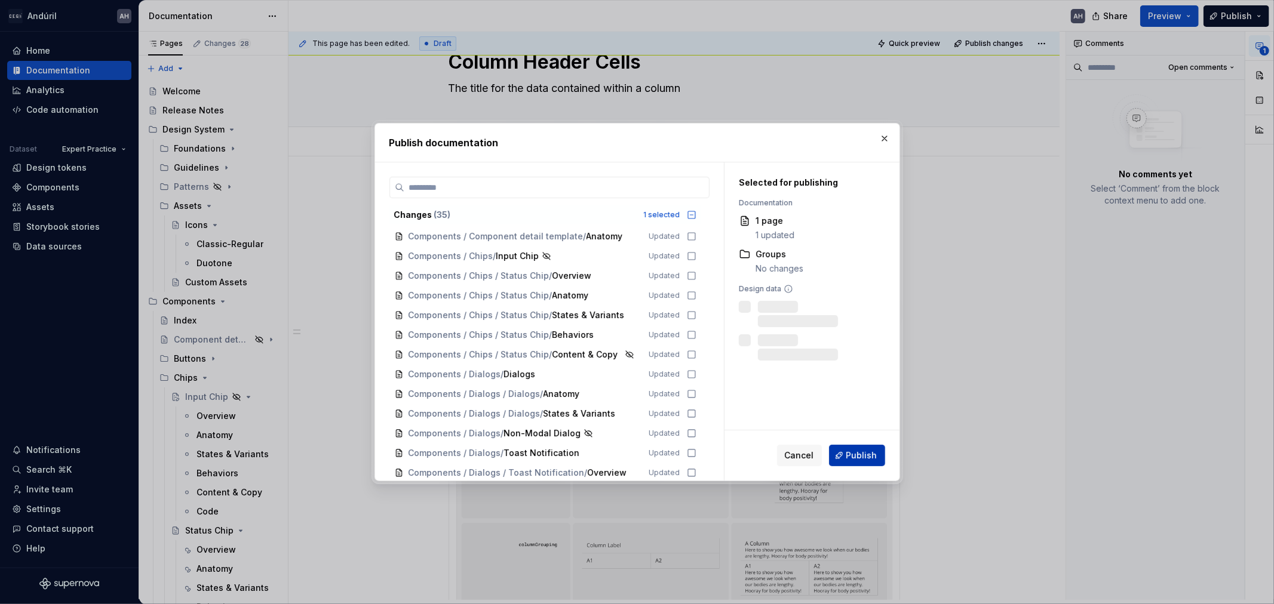
click at [856, 455] on span "Publish" at bounding box center [861, 456] width 31 height 12
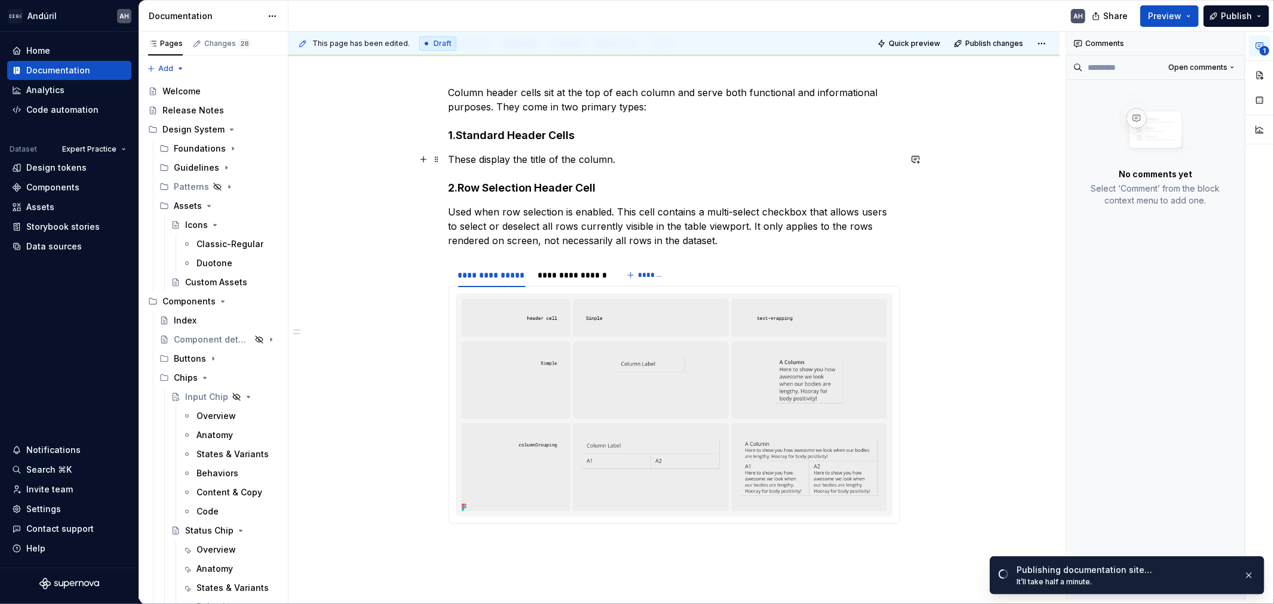
scroll to position [245, 0]
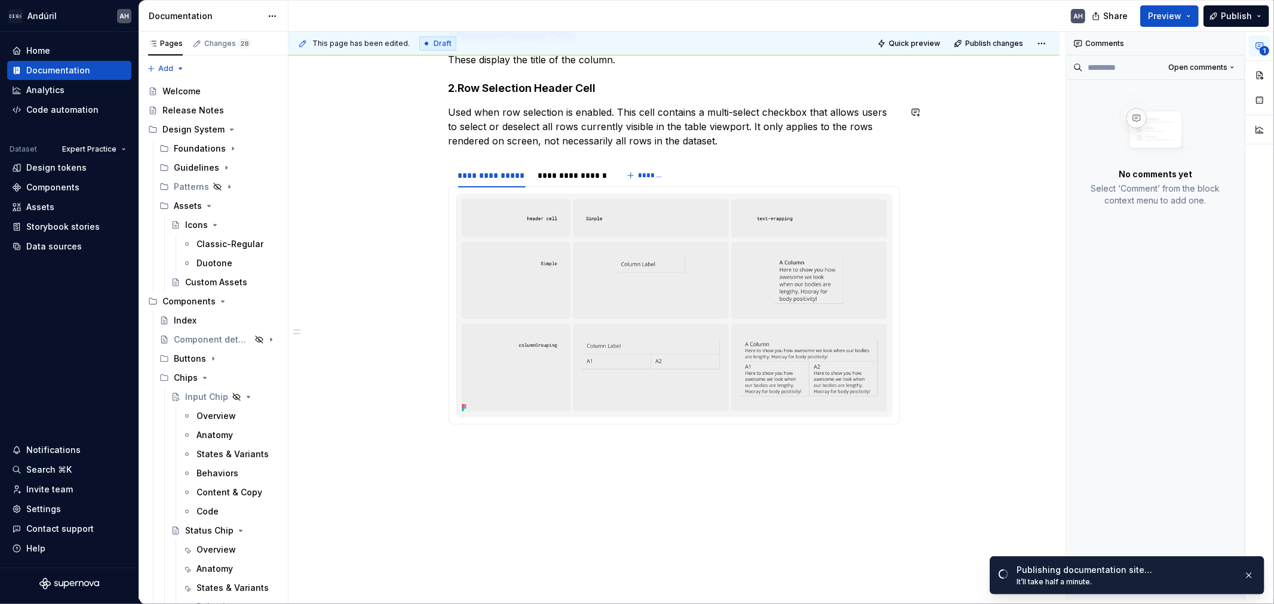
type textarea "*"
